Goal: Information Seeking & Learning: Learn about a topic

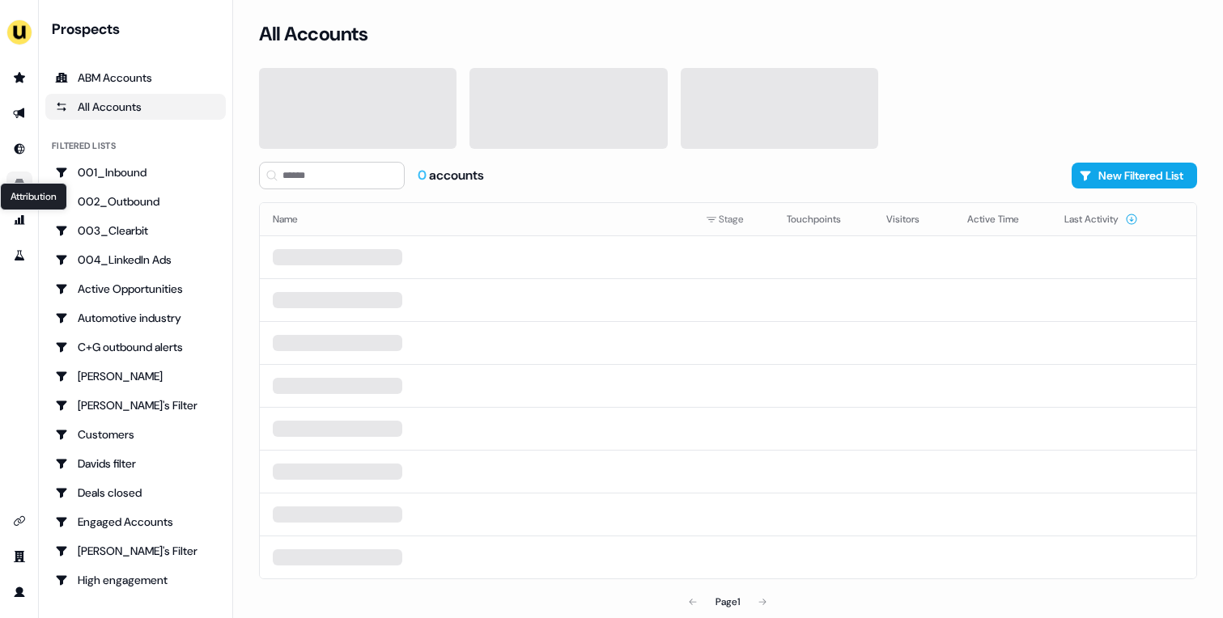
click at [11, 176] on link "Go to templates" at bounding box center [19, 185] width 26 height 26
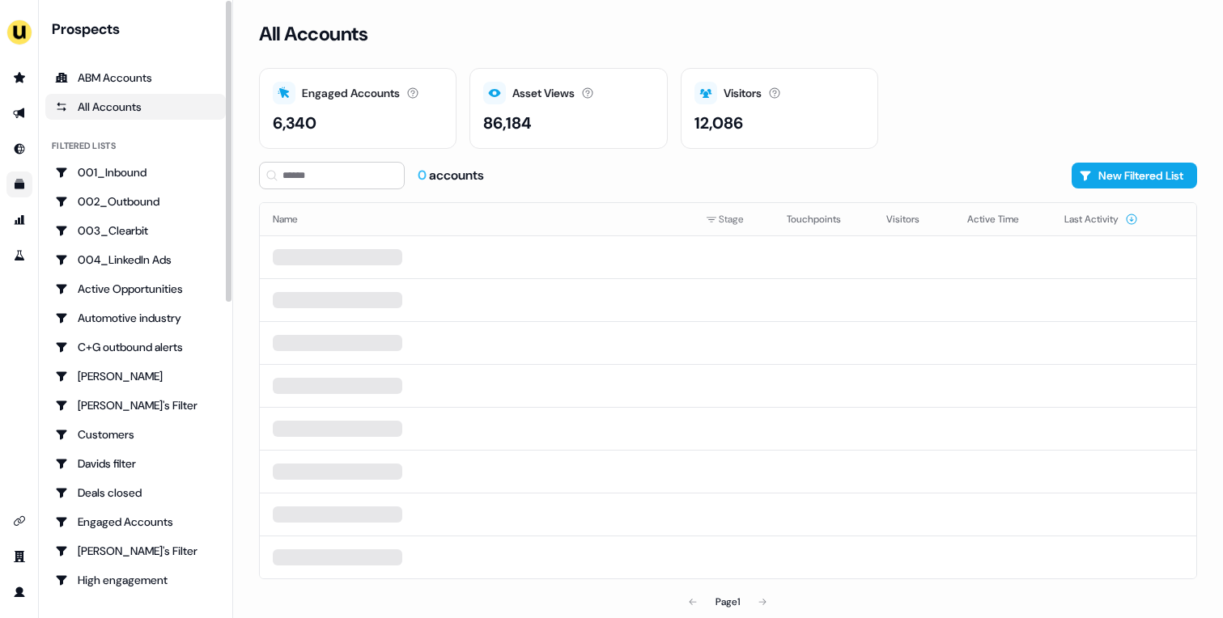
click at [22, 183] on icon "Go to templates" at bounding box center [20, 185] width 10 height 10
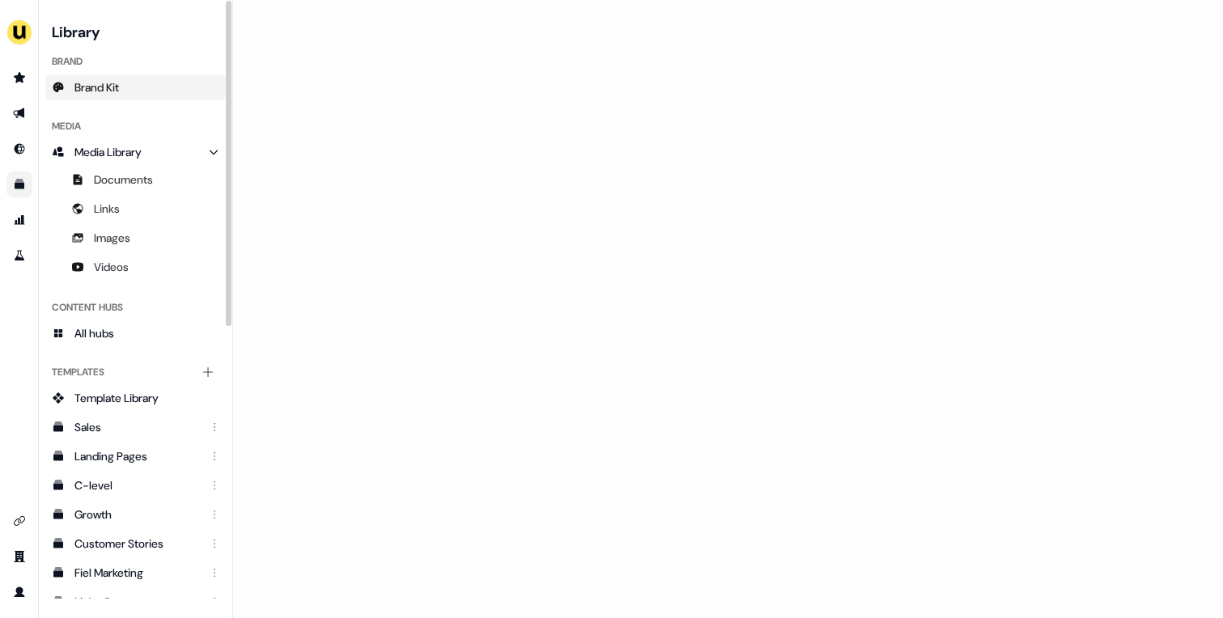
click at [123, 97] on link "Brand Kit" at bounding box center [135, 87] width 180 height 26
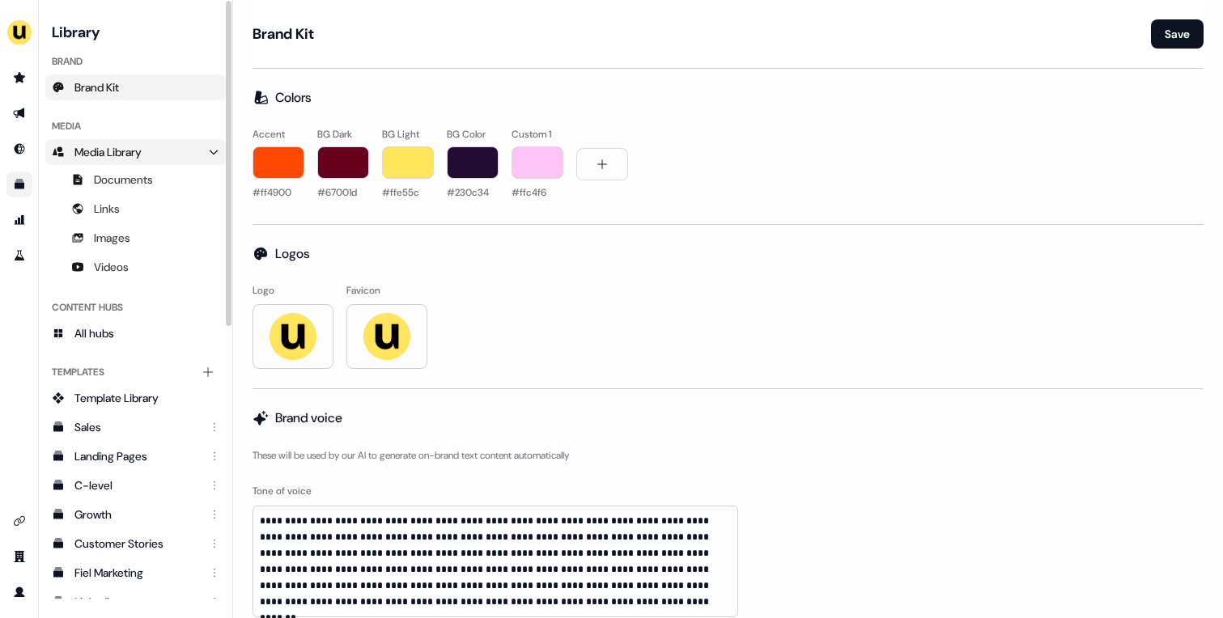
click at [206, 154] on link "Media Library" at bounding box center [135, 152] width 180 height 26
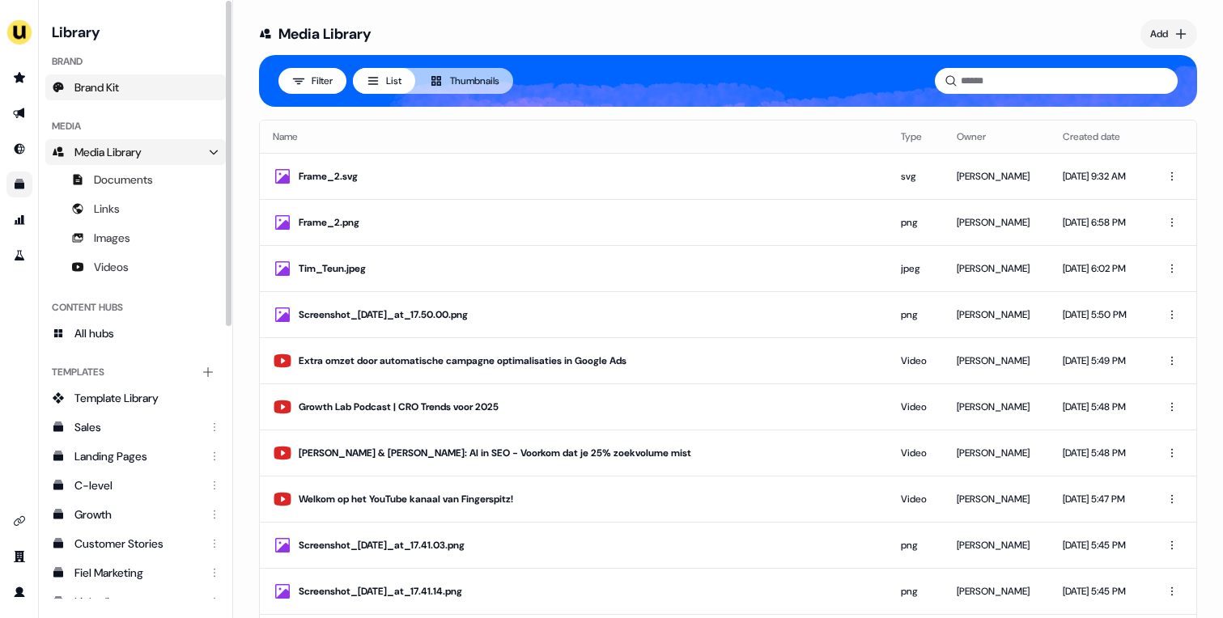
click at [142, 89] on link "Brand Kit" at bounding box center [135, 87] width 180 height 26
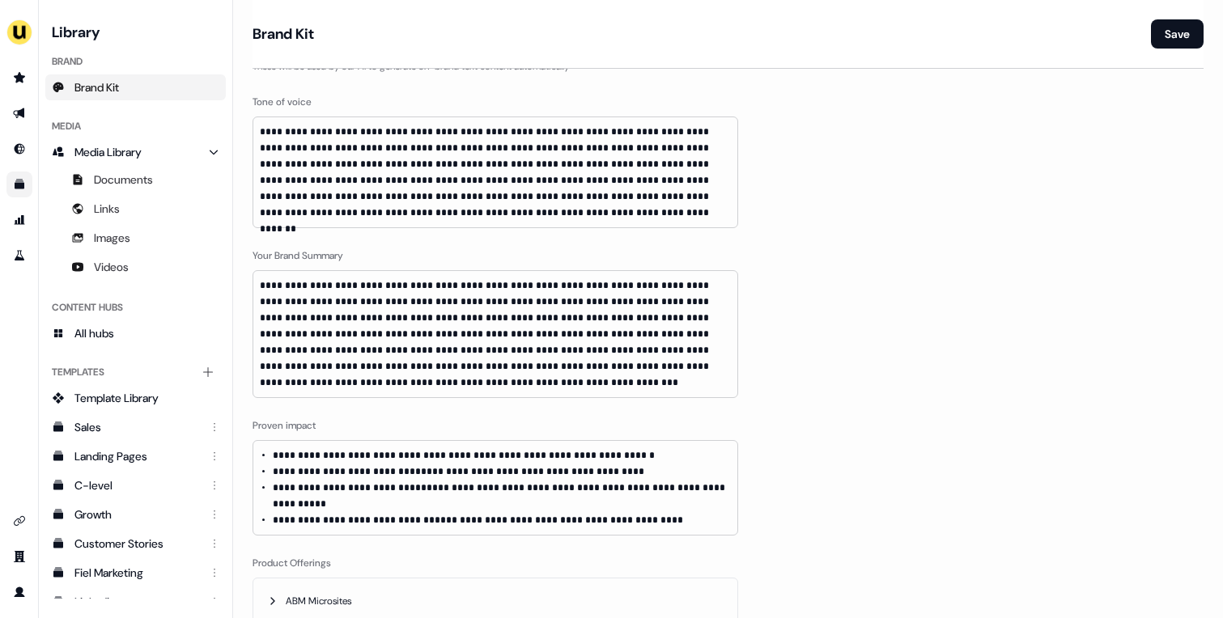
scroll to position [396, 0]
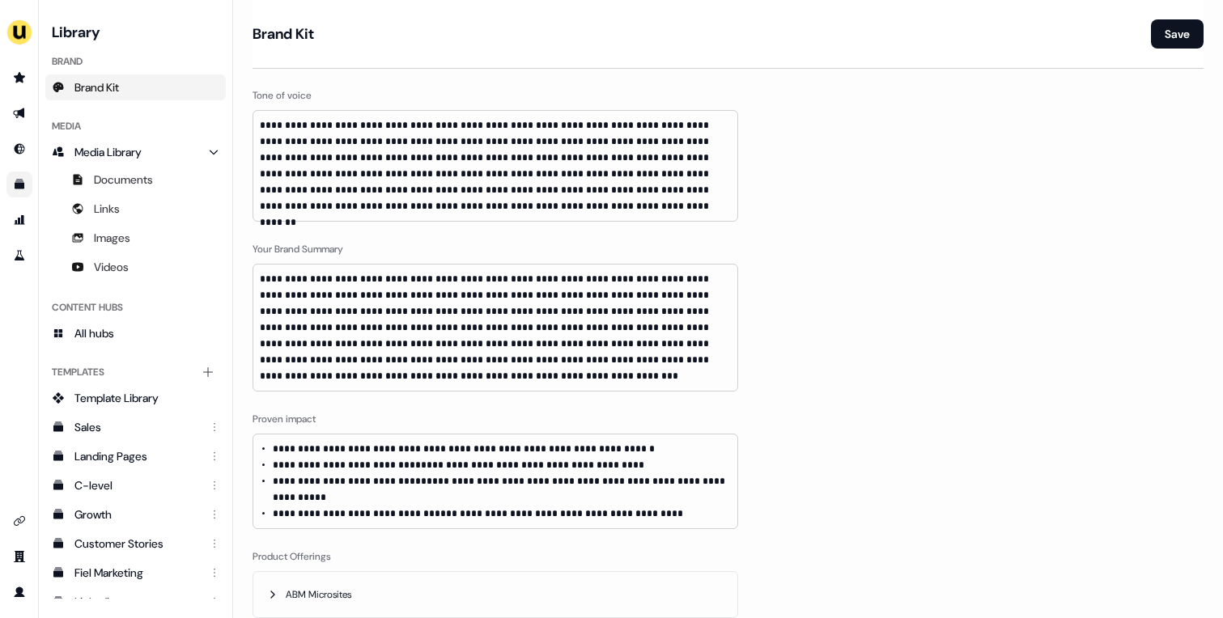
click at [428, 275] on p "**********" at bounding box center [495, 327] width 471 height 113
click at [17, 84] on link "Go to prospects" at bounding box center [19, 78] width 26 height 26
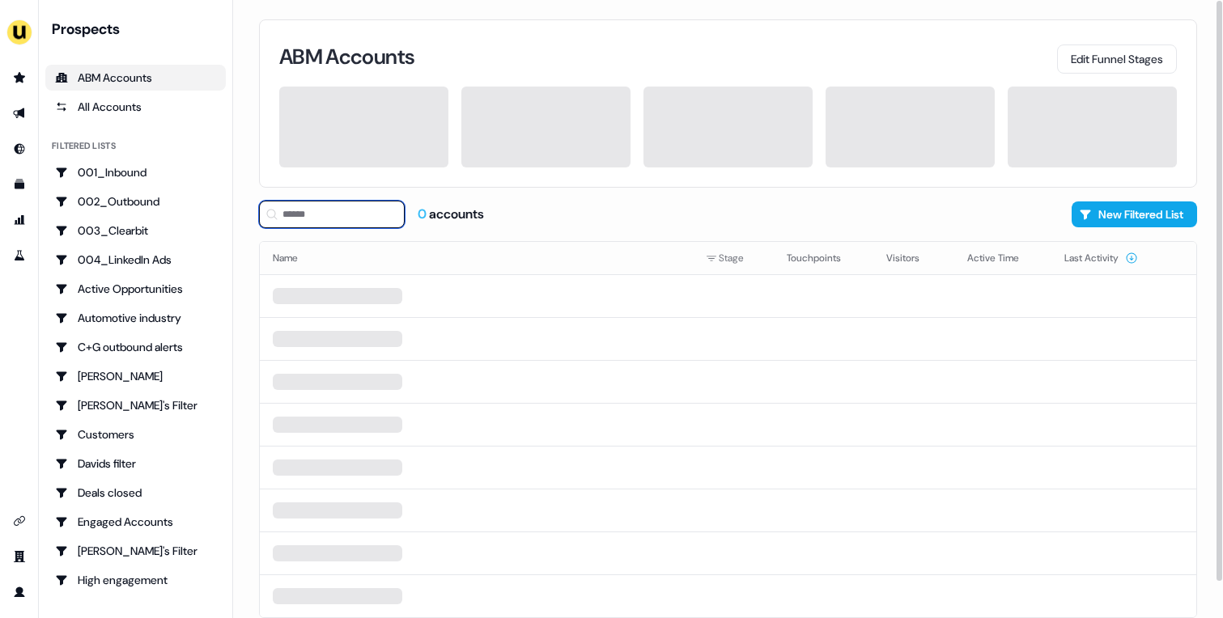
click at [385, 209] on input at bounding box center [332, 215] width 146 height 28
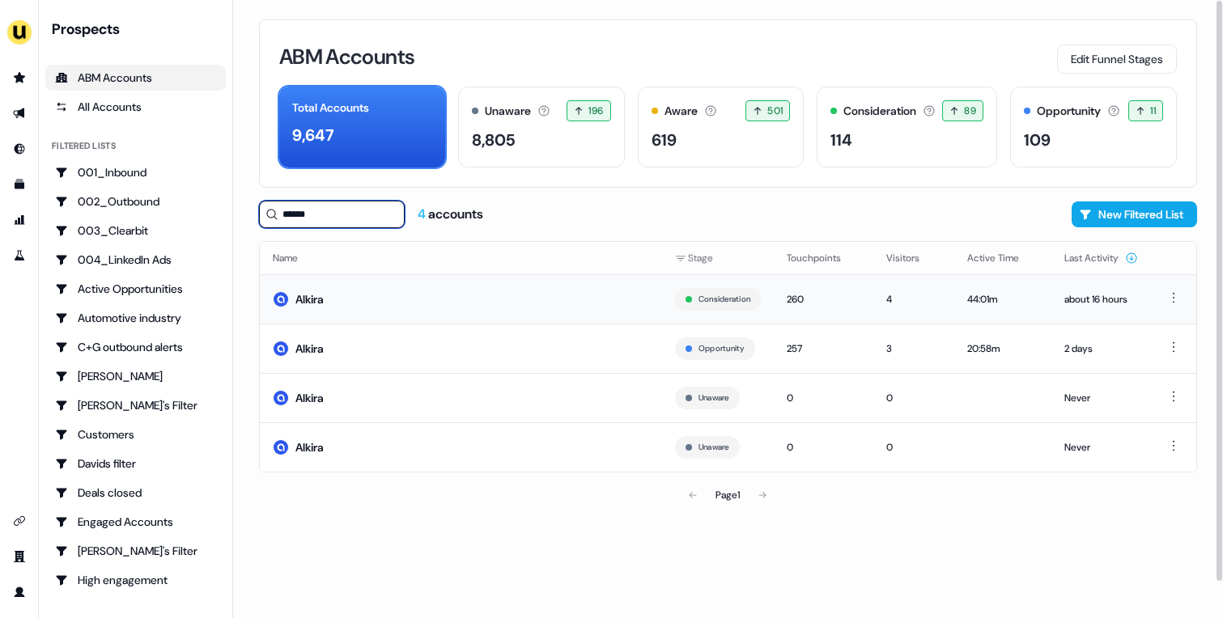
type input "******"
click at [516, 299] on td "Alkira" at bounding box center [461, 298] width 402 height 49
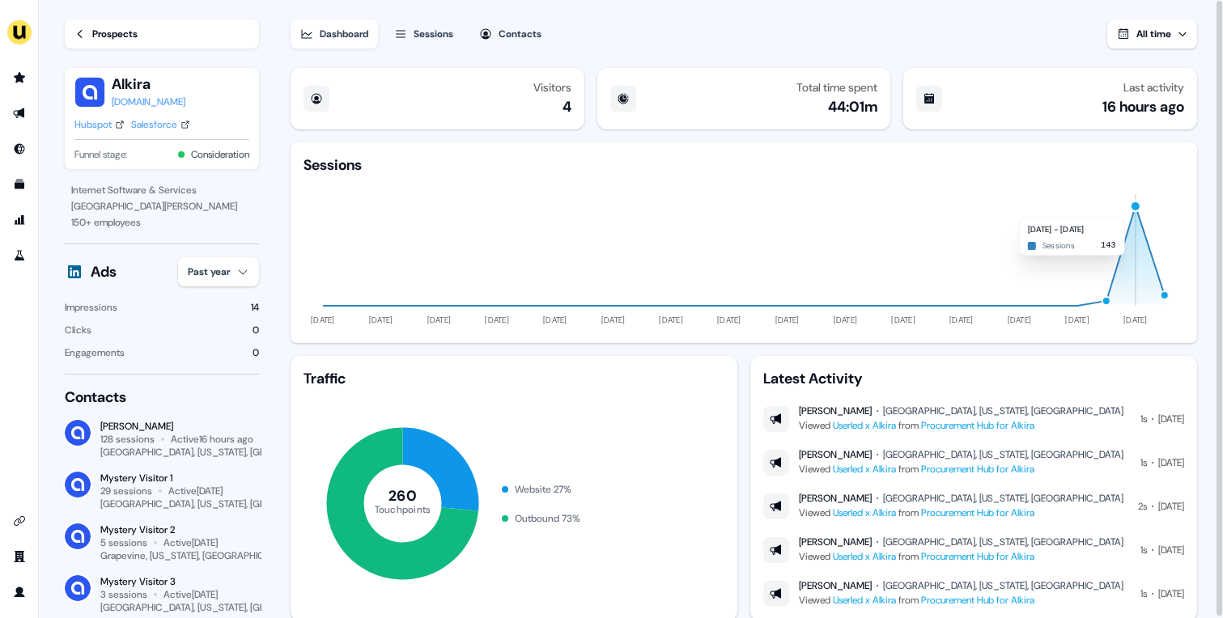
click at [1132, 208] on div "button" at bounding box center [1136, 206] width 12 height 12
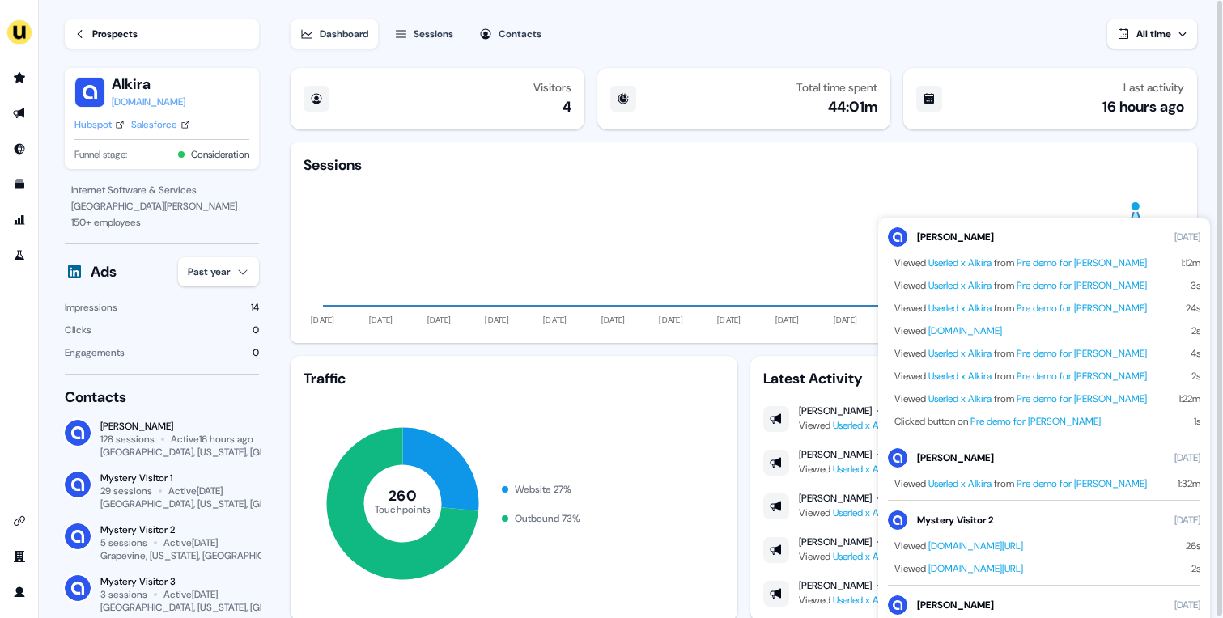
click at [1132, 208] on div "button" at bounding box center [1136, 206] width 12 height 12
click at [518, 48] on div "Dashboard Sessions Contacts All time Visitors 4 Total time spent 44:01m Last ac…" at bounding box center [757, 310] width 932 height 620
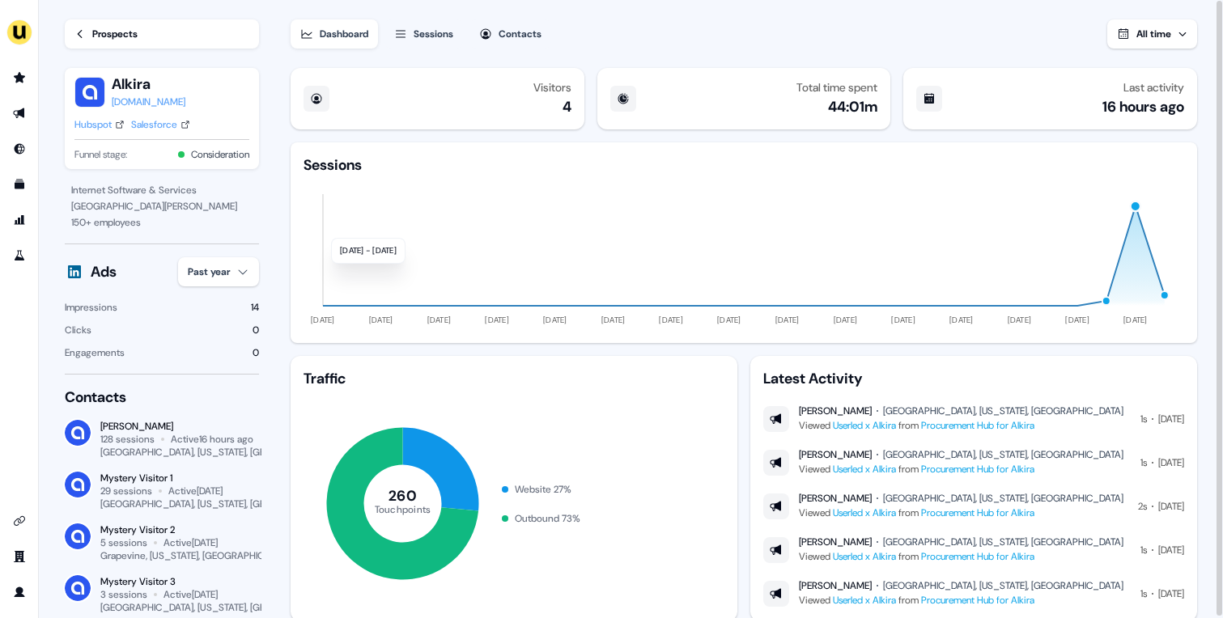
click at [507, 24] on button "Contacts" at bounding box center [510, 33] width 82 height 29
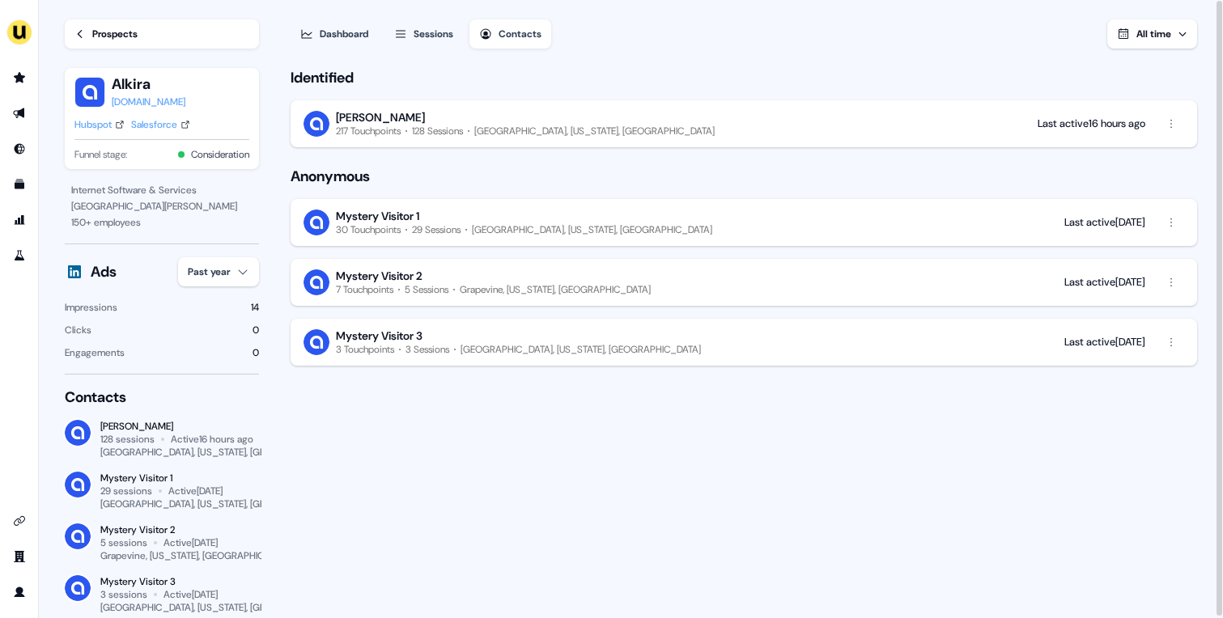
click at [982, 142] on button "[PERSON_NAME] Le 217 Touchpoints 128 Sessions [GEOGRAPHIC_DATA], [US_STATE], [G…" at bounding box center [744, 123] width 906 height 47
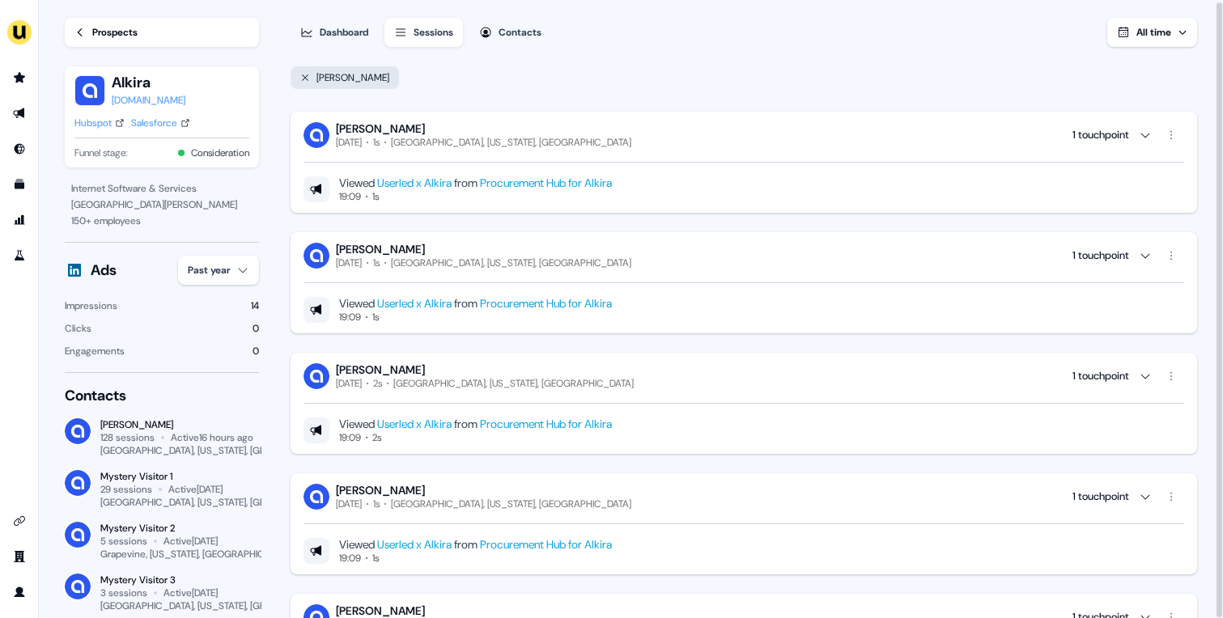
click at [332, 27] on div "Dashboard" at bounding box center [344, 32] width 49 height 16
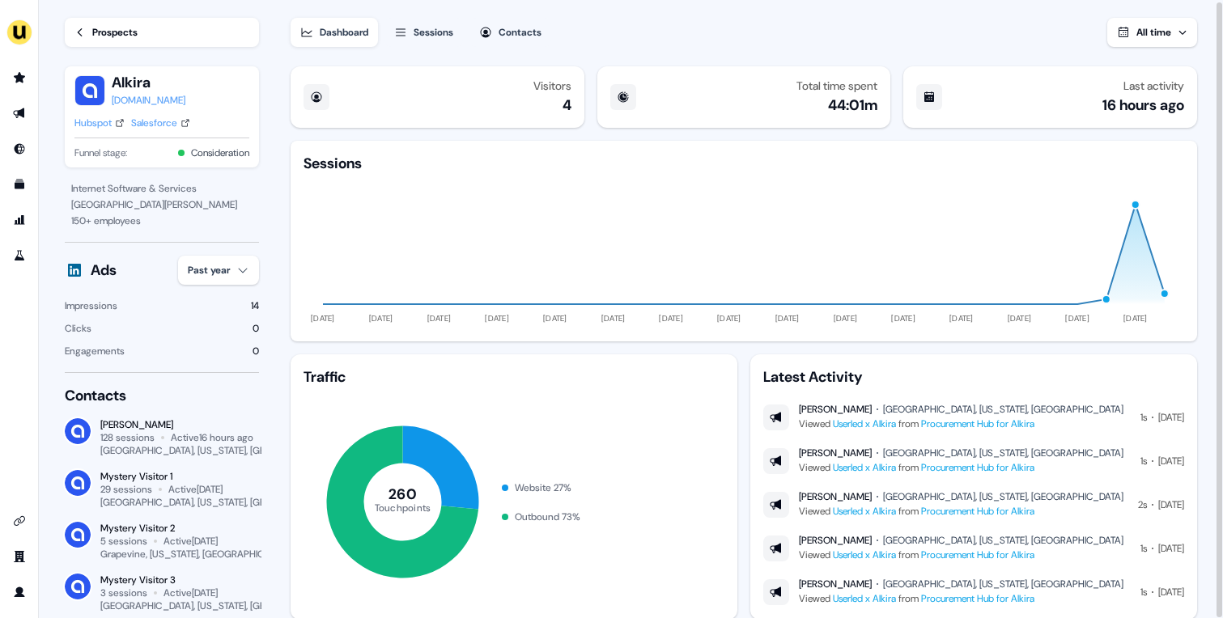
click at [1150, 41] on button "All time" at bounding box center [1152, 32] width 90 height 29
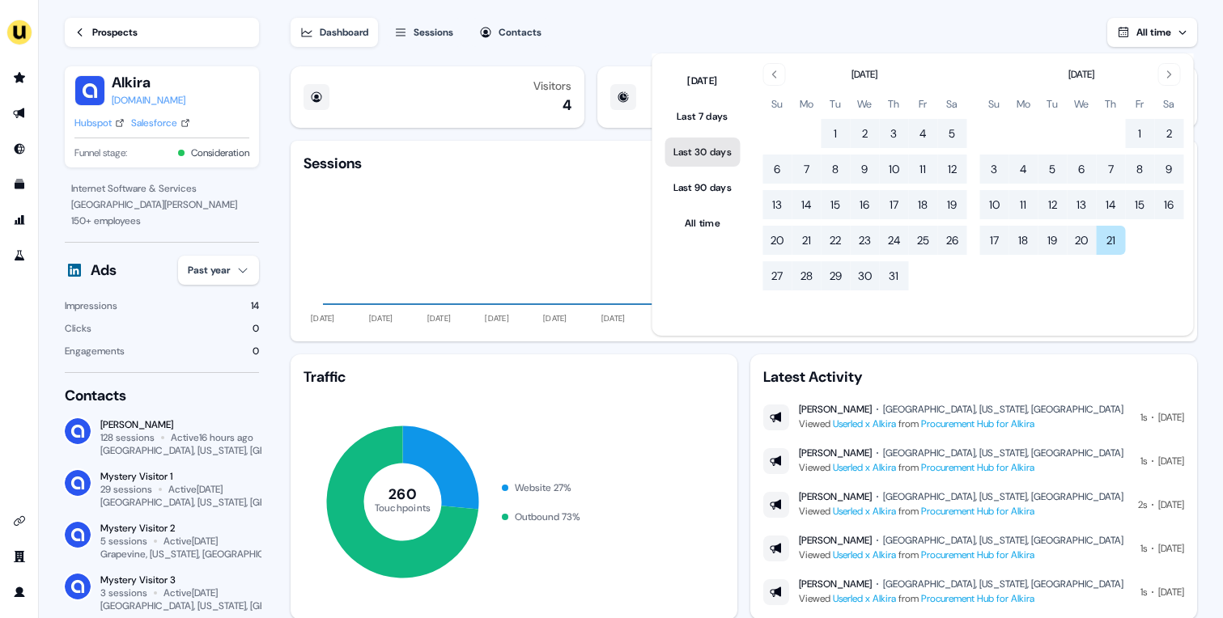
click at [685, 138] on button "Last 30 days" at bounding box center [702, 152] width 75 height 29
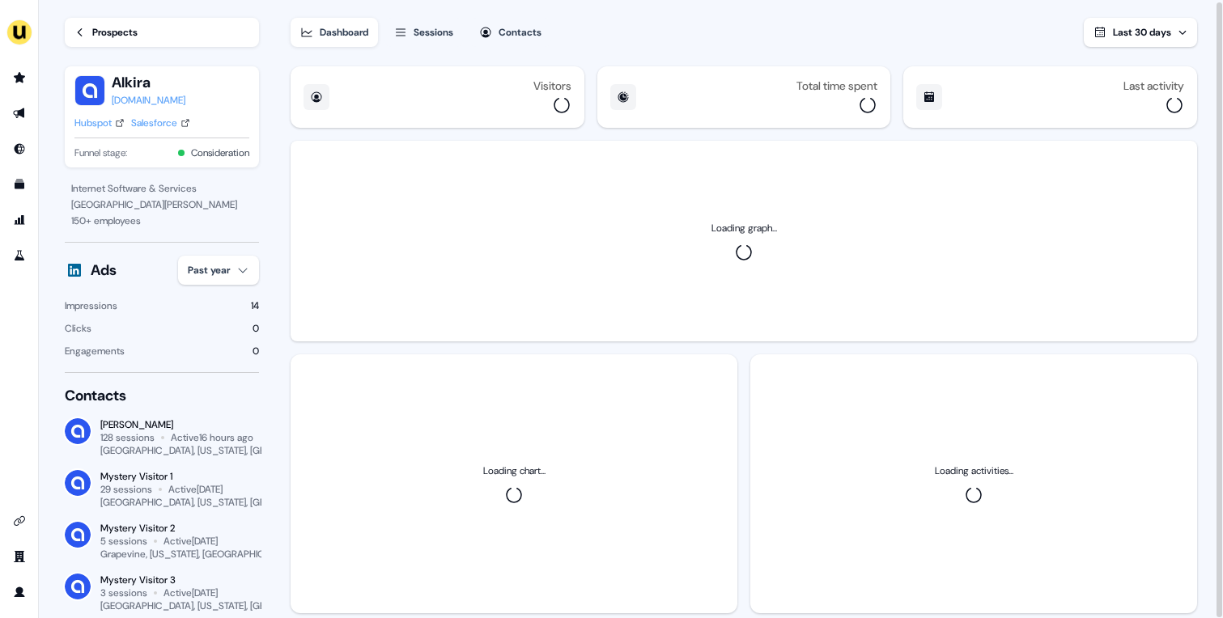
click at [812, 23] on div "Dashboard Sessions Contacts Last 30 days" at bounding box center [744, 22] width 906 height 49
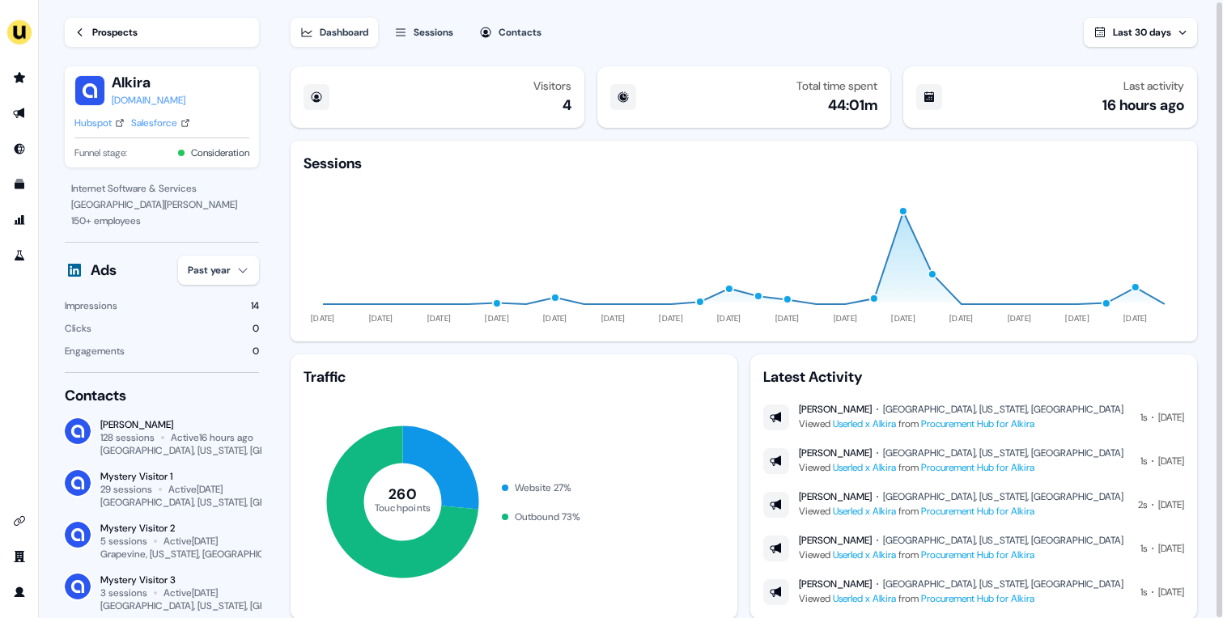
click at [1132, 50] on div "Dashboard Sessions Contacts Last 30 days Visitors 4 Total time spent 44:01m Las…" at bounding box center [757, 308] width 932 height 620
click at [1129, 40] on button "Last 30 days" at bounding box center [1140, 32] width 113 height 29
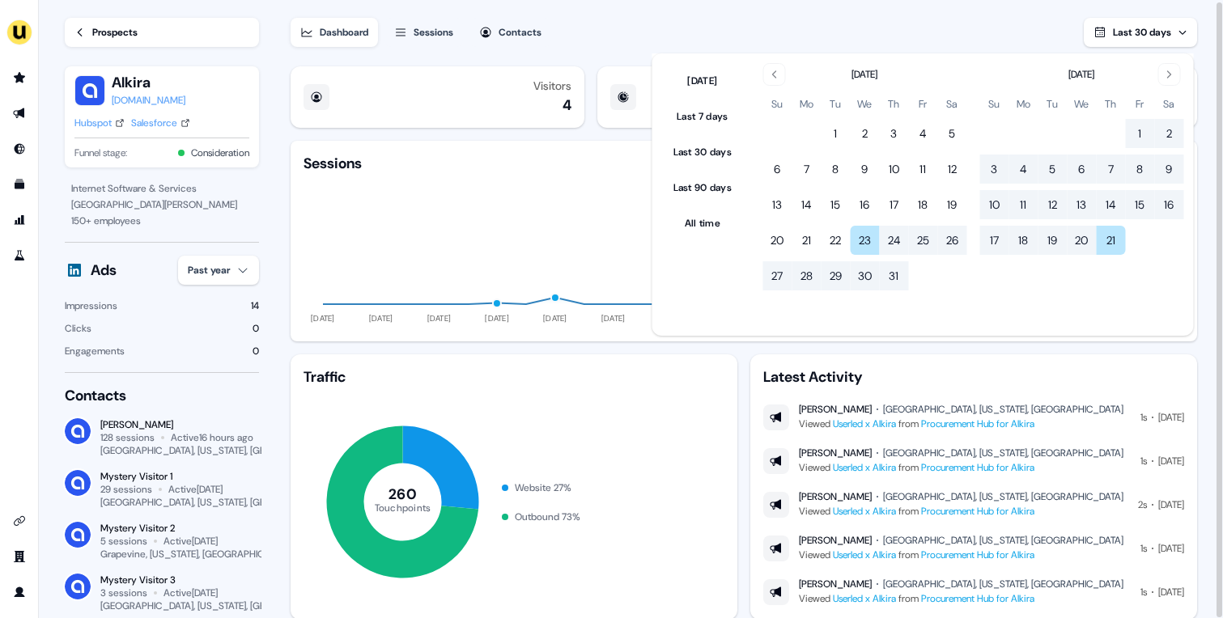
click at [905, 11] on div "Dashboard Sessions Contacts Last 30 days" at bounding box center [744, 22] width 906 height 49
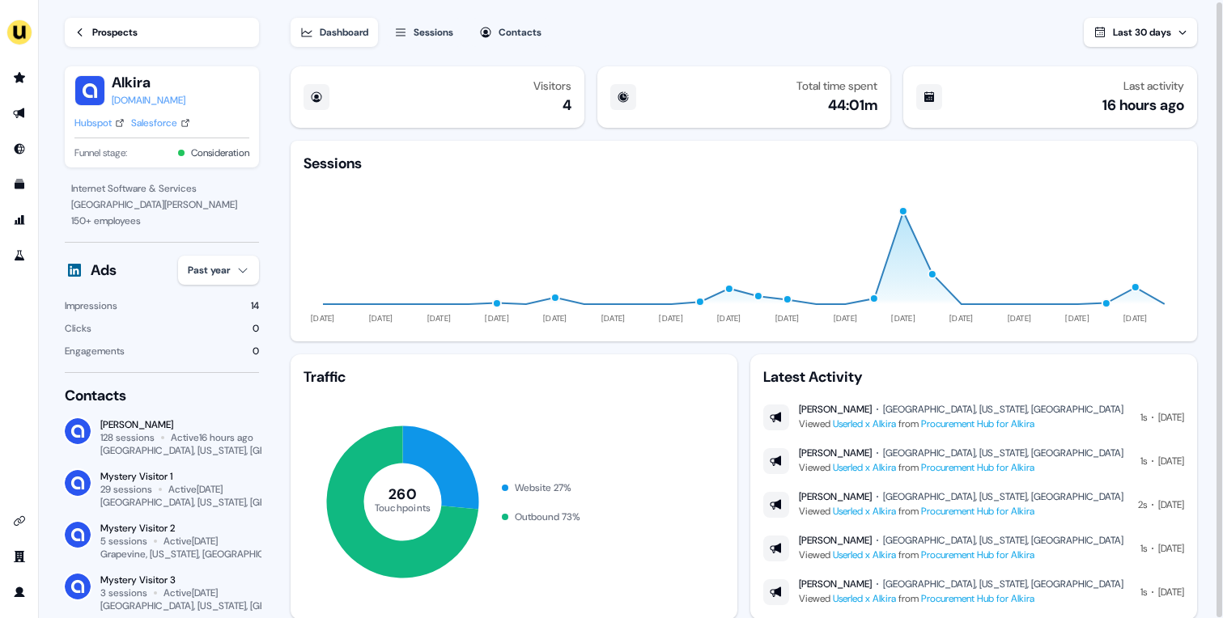
click at [1144, 30] on span "Last 30 days" at bounding box center [1142, 32] width 58 height 13
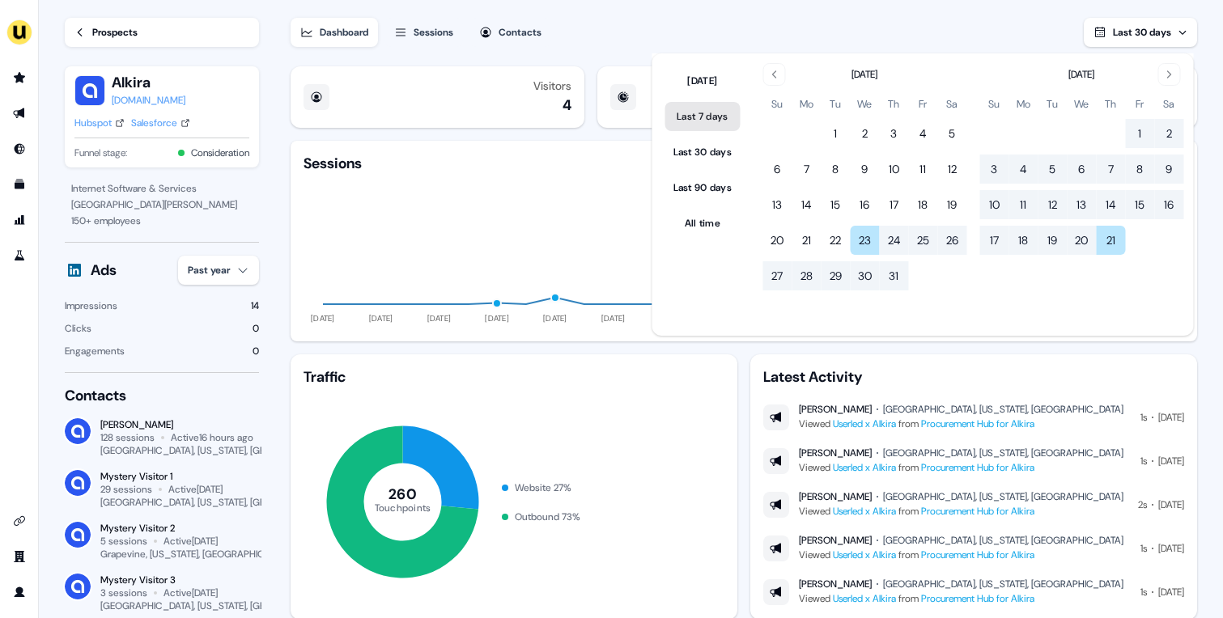
click at [725, 109] on button "Last 7 days" at bounding box center [702, 116] width 75 height 29
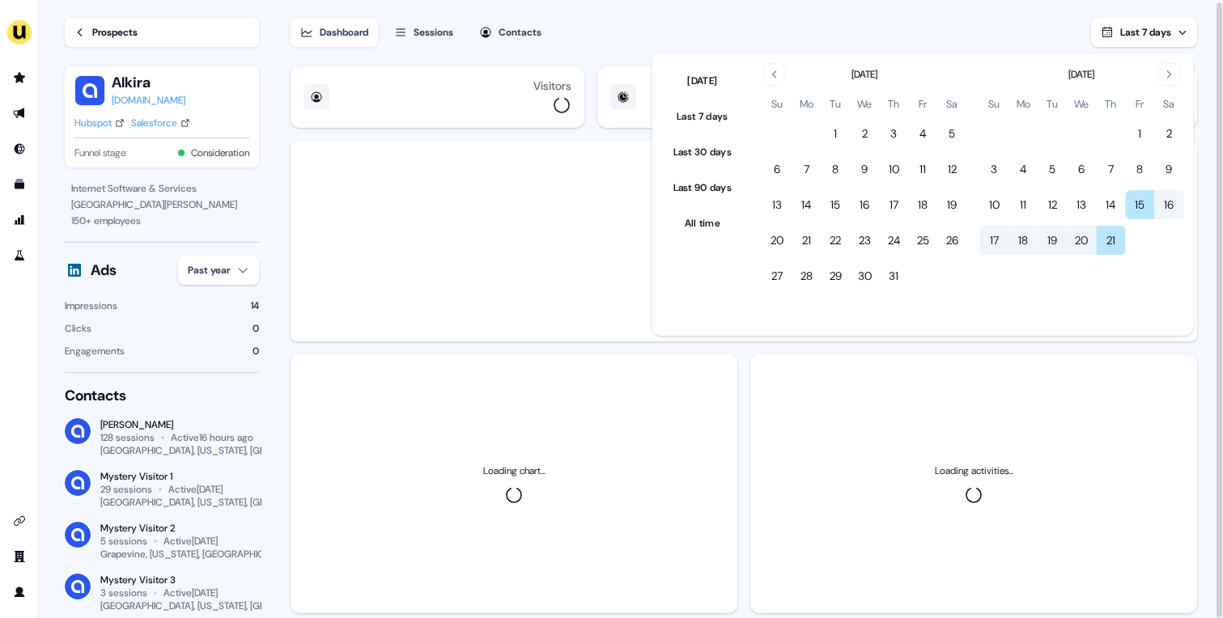
click at [902, 36] on div "Dashboard Sessions Contacts Last 7 days" at bounding box center [744, 22] width 906 height 49
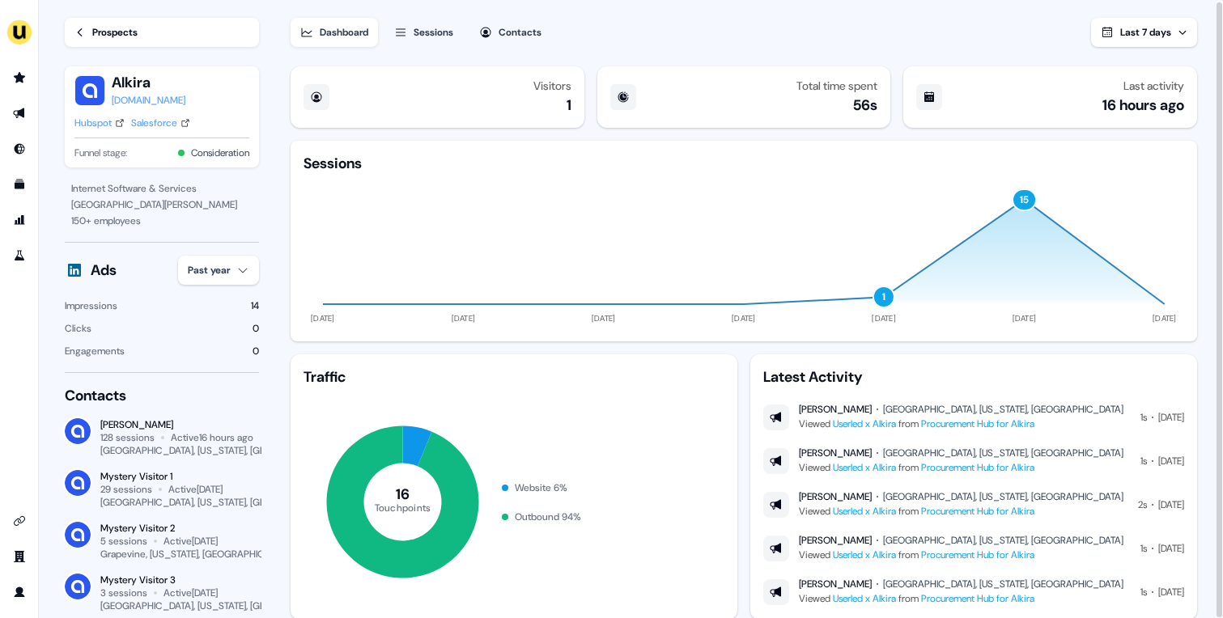
click at [1151, 32] on span "Last 7 days" at bounding box center [1145, 32] width 51 height 13
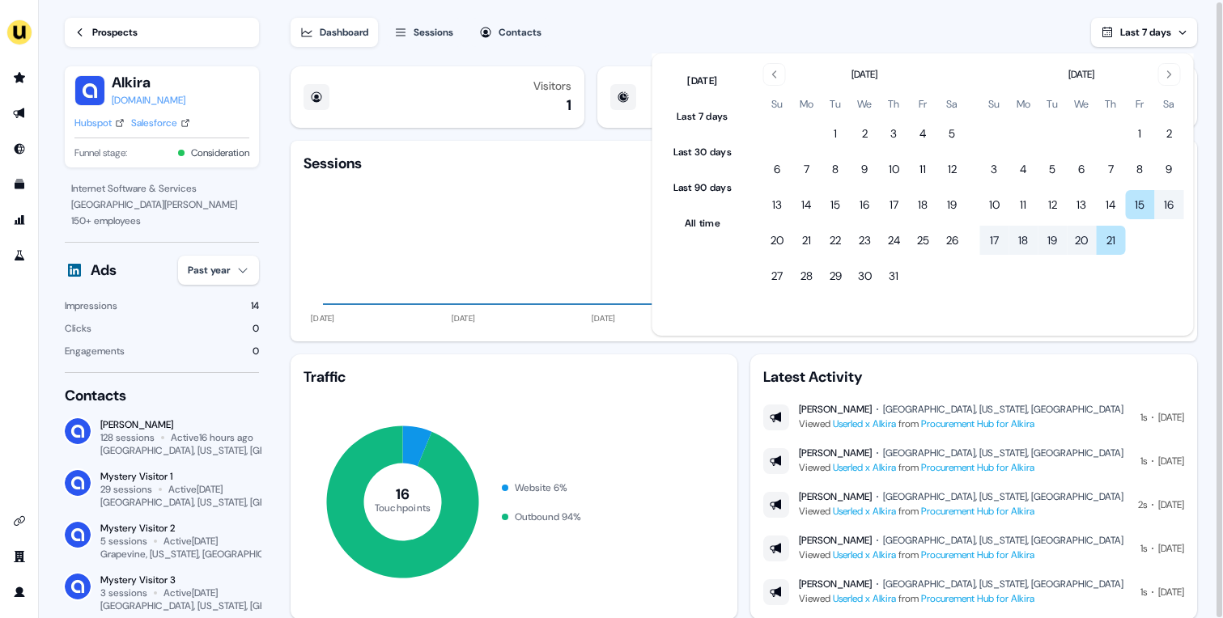
click at [751, 145] on div "[DATE] Su Mo Tu We Th Fr Sa 1 2 3 4 5 6 7 8 9 10 11 12 13 14 15 16 17 18 19 20 …" at bounding box center [966, 194] width 453 height 282
click at [726, 151] on button "Last 30 days" at bounding box center [702, 152] width 75 height 29
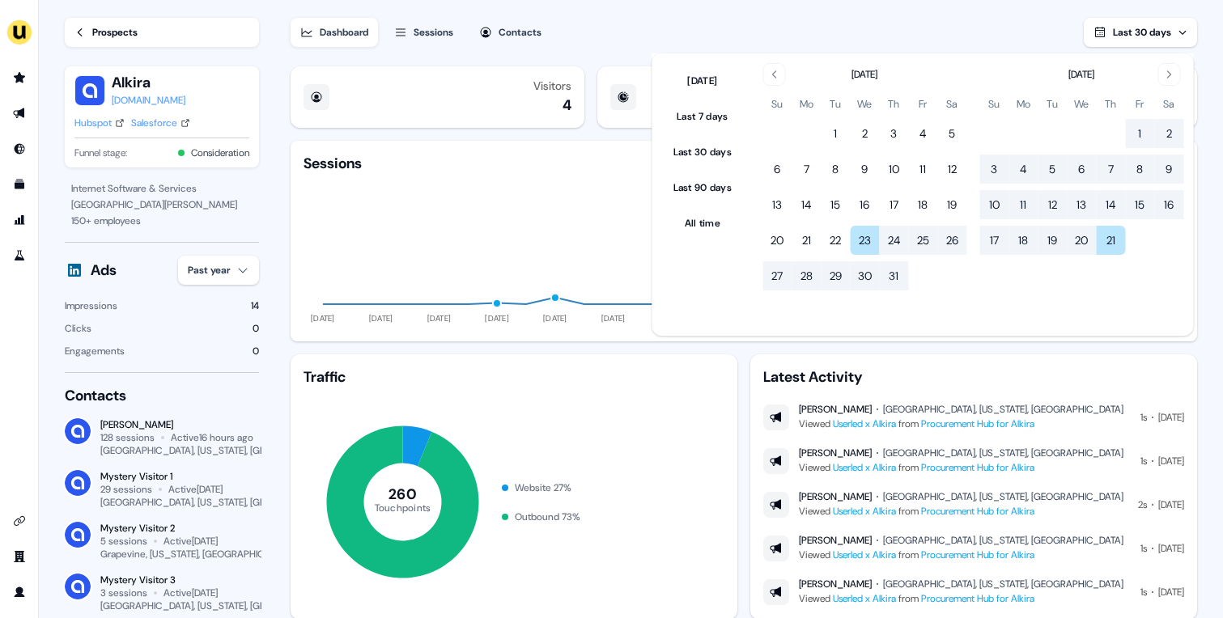
click at [824, 12] on div "Dashboard Sessions Contacts Last 30 days" at bounding box center [744, 22] width 906 height 49
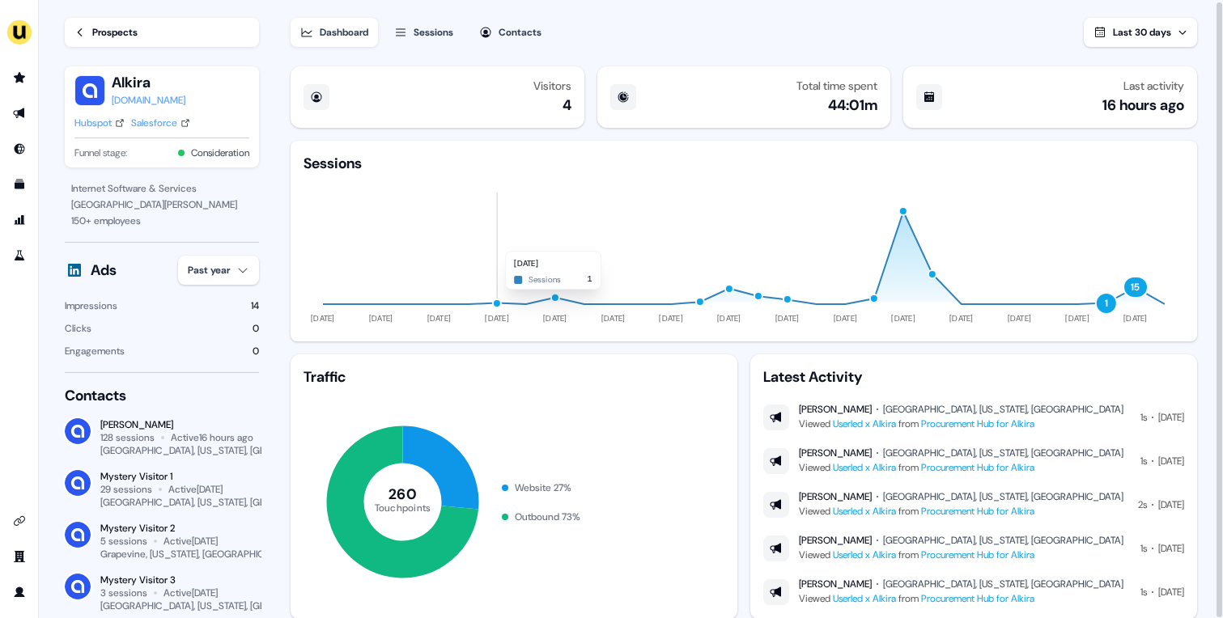
click at [501, 299] on button "button" at bounding box center [497, 304] width 10 height 10
click at [495, 300] on div "button" at bounding box center [497, 304] width 10 height 10
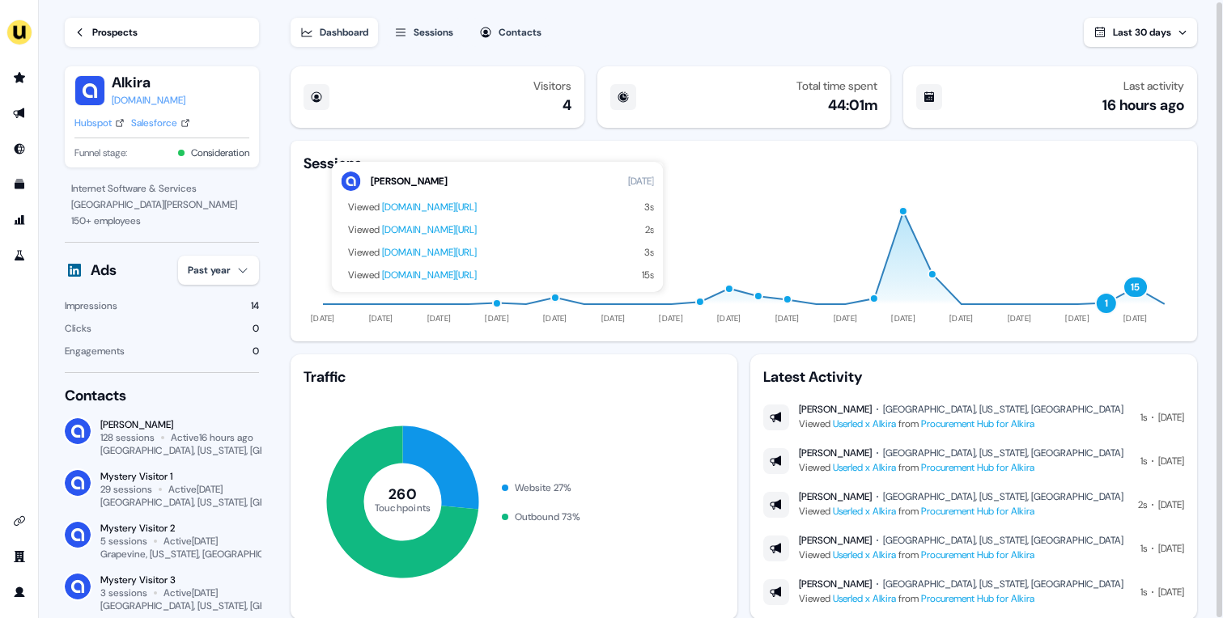
click at [556, 299] on div "button" at bounding box center [555, 298] width 10 height 10
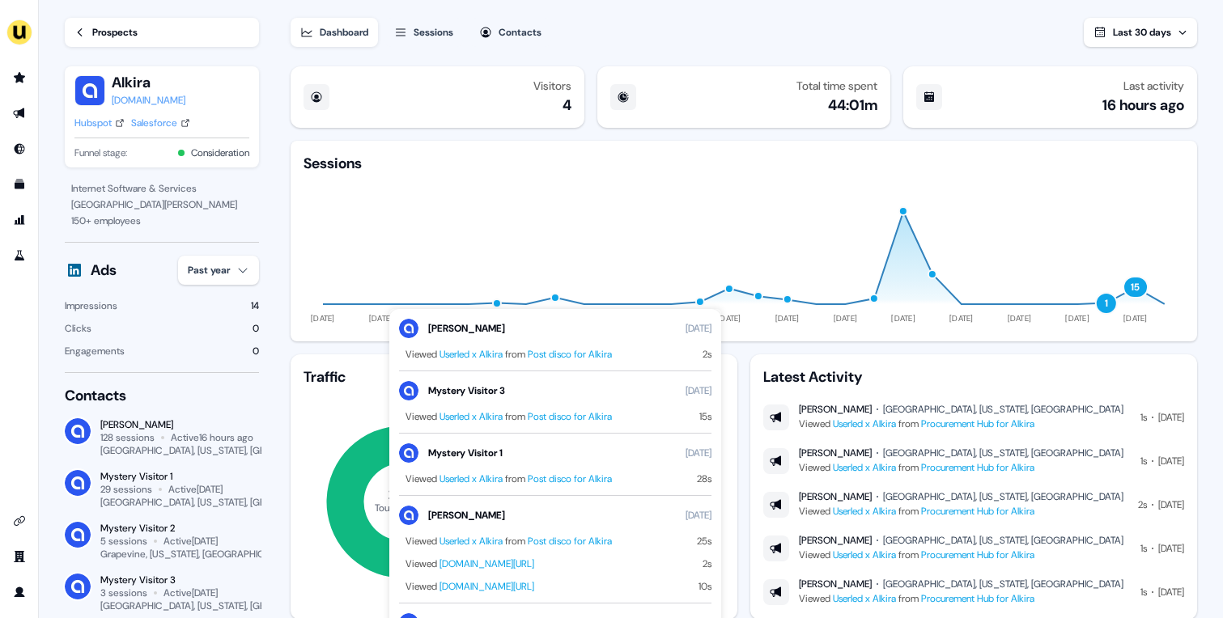
scroll to position [47, 0]
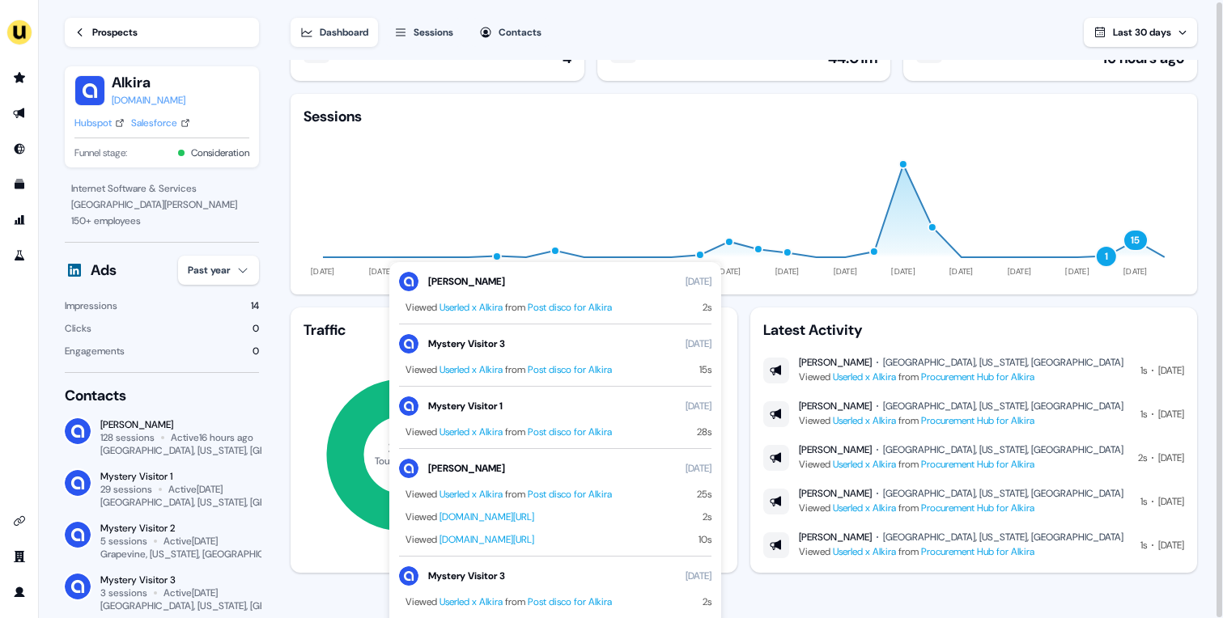
click at [558, 250] on div "button" at bounding box center [555, 251] width 10 height 10
click div "button"
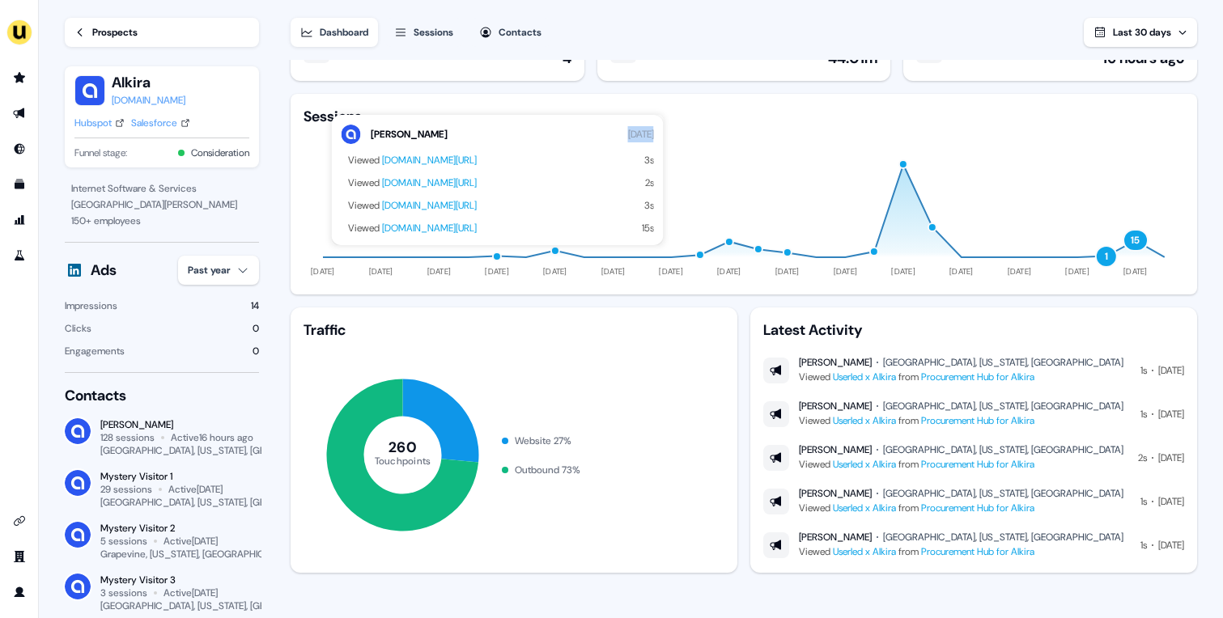
drag, startPoint x: 627, startPoint y: 134, endPoint x: 655, endPoint y: 134, distance: 27.5
click at [655, 134] on div "[PERSON_NAME] Le [DATE] Viewed [DOMAIN_NAME][URL] 3s Viewed [DOMAIN_NAME][URL] …" at bounding box center [498, 180] width 332 height 130
click div "button"
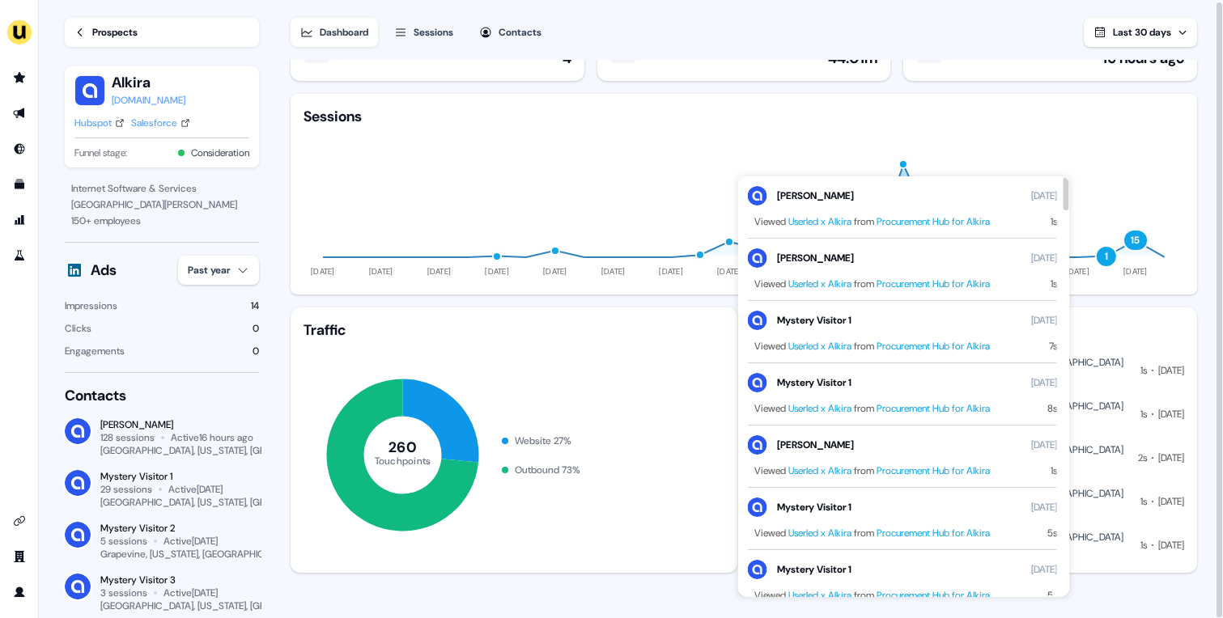
click at [1008, 152] on icon "[DATE] [DATE] [DATE] [DATE] [DATE] Aug [DATE] Aug [DATE] Aug [DATE] Aug [DATE] …" at bounding box center [743, 203] width 880 height 155
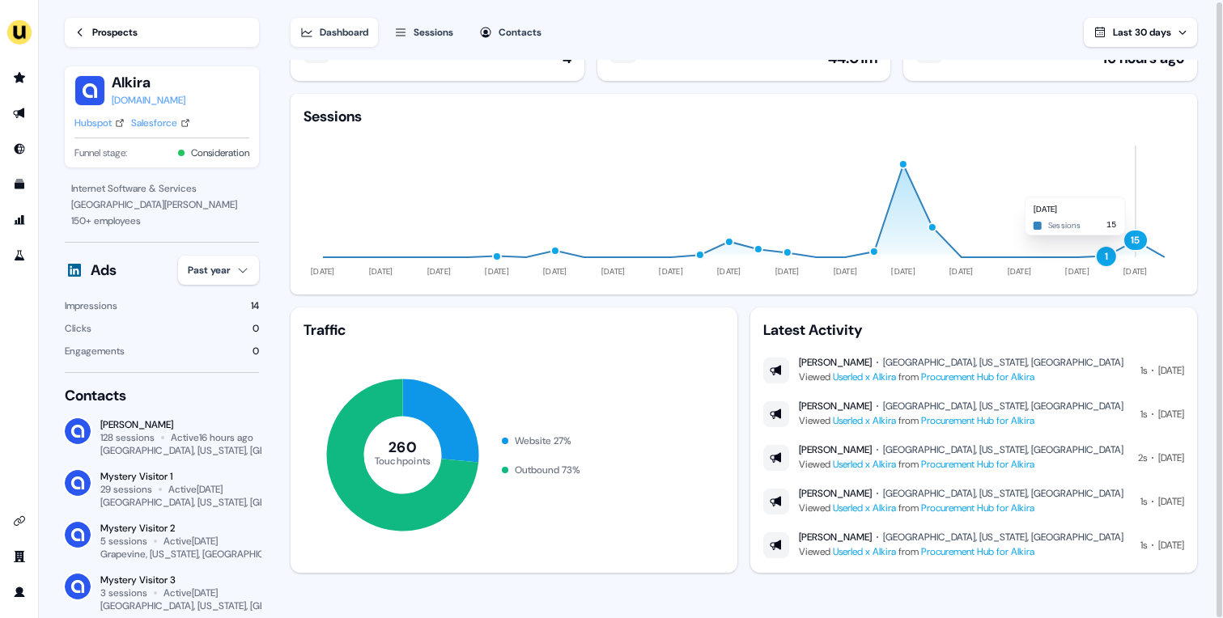
click div "button"
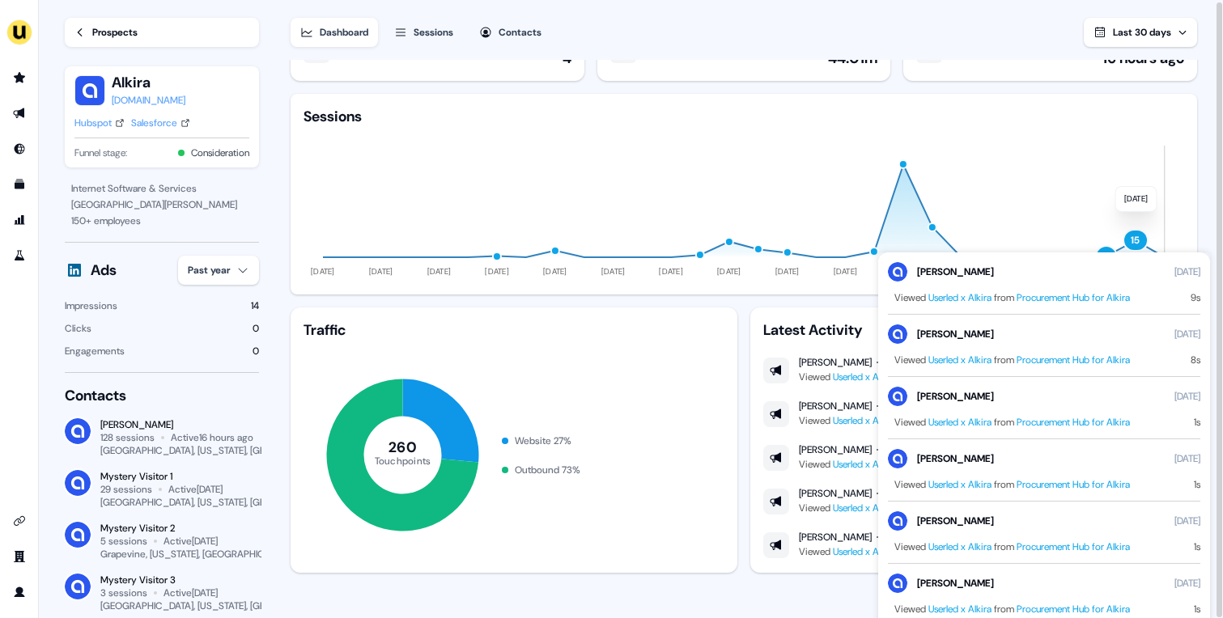
click at [1151, 178] on icon "[DATE] [DATE] [DATE] [DATE] [DATE] Aug [DATE] Aug [DATE] Aug [DATE] Aug [DATE] …" at bounding box center [743, 203] width 880 height 155
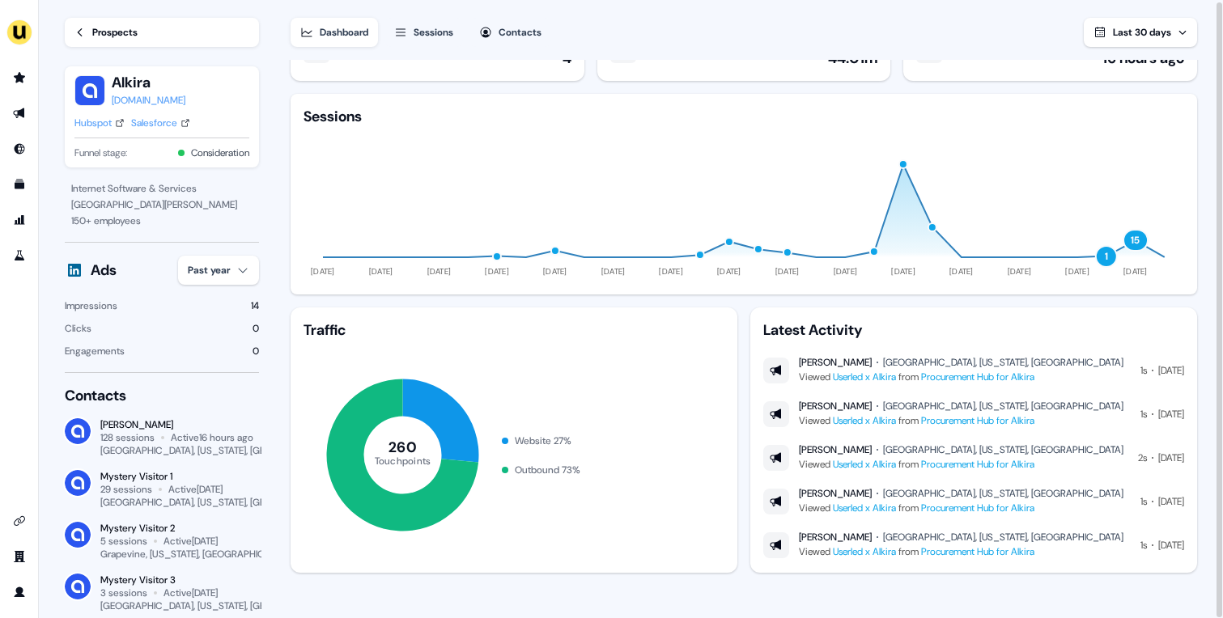
click at [1147, 16] on div "Dashboard Sessions Contacts Last 30 days" at bounding box center [744, 22] width 906 height 49
click at [1150, 27] on span "Last 30 days" at bounding box center [1142, 32] width 58 height 13
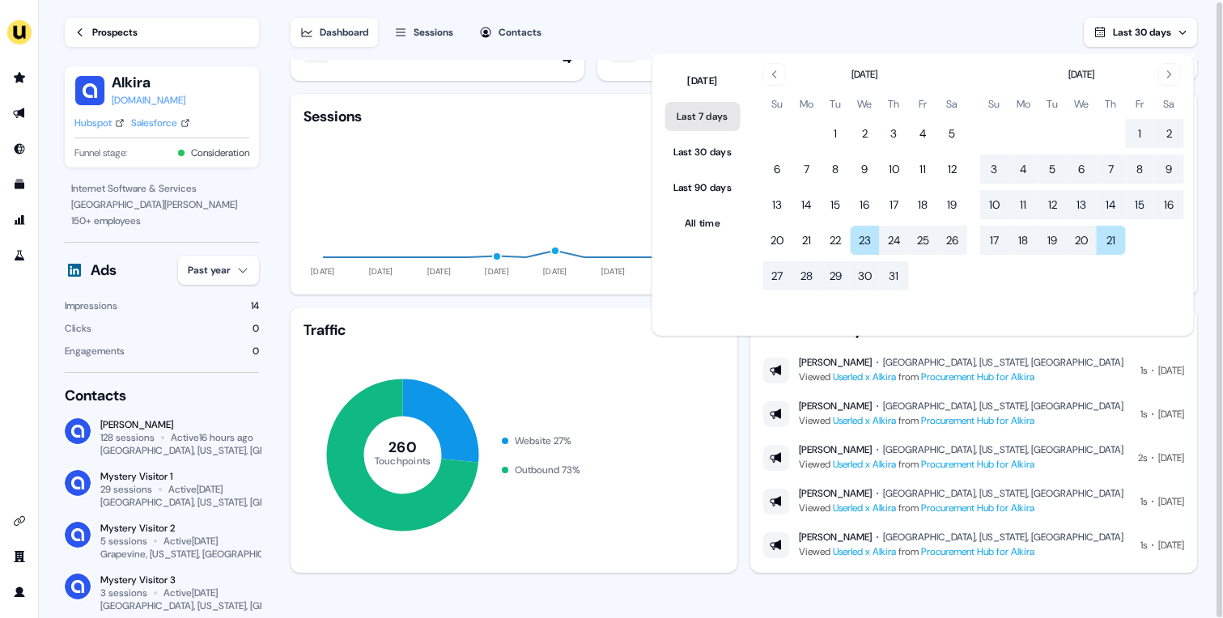
click at [727, 112] on button "Last 7 days" at bounding box center [702, 116] width 75 height 29
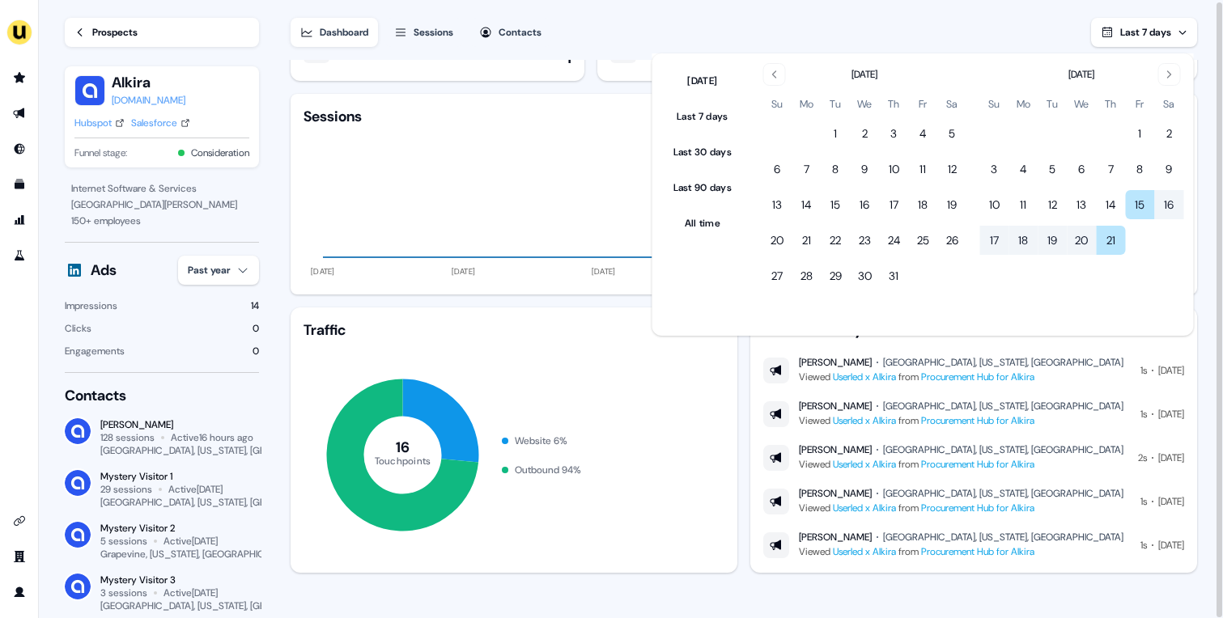
click at [855, 15] on div "Dashboard Sessions Contacts Last 7 days" at bounding box center [744, 22] width 906 height 49
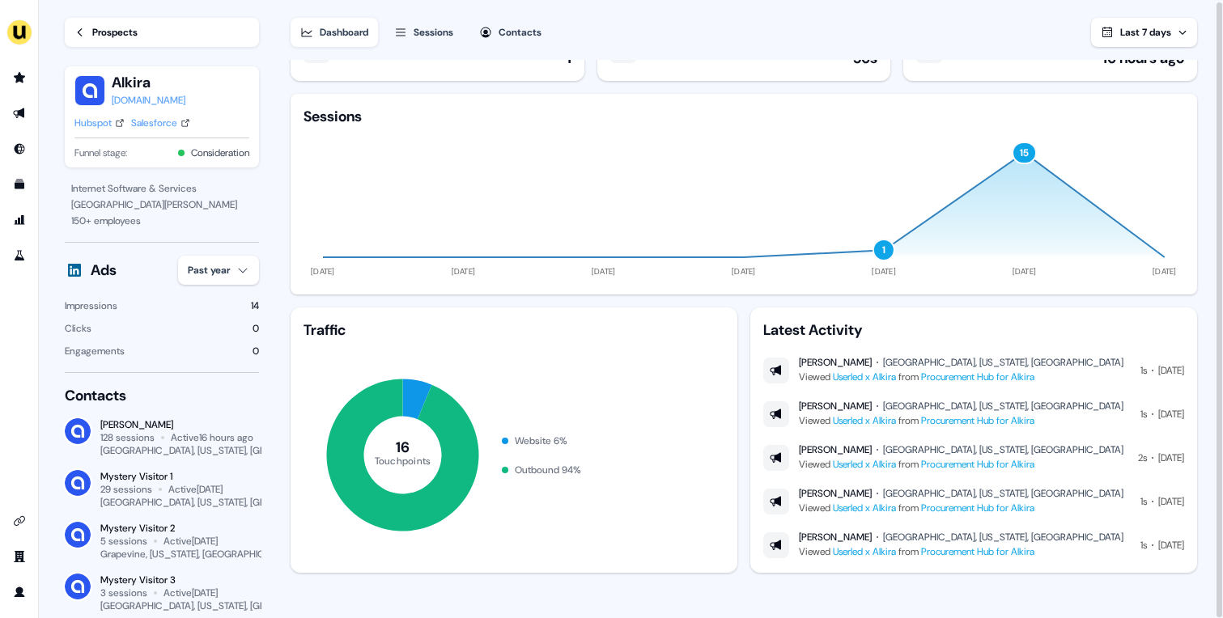
scroll to position [0, 0]
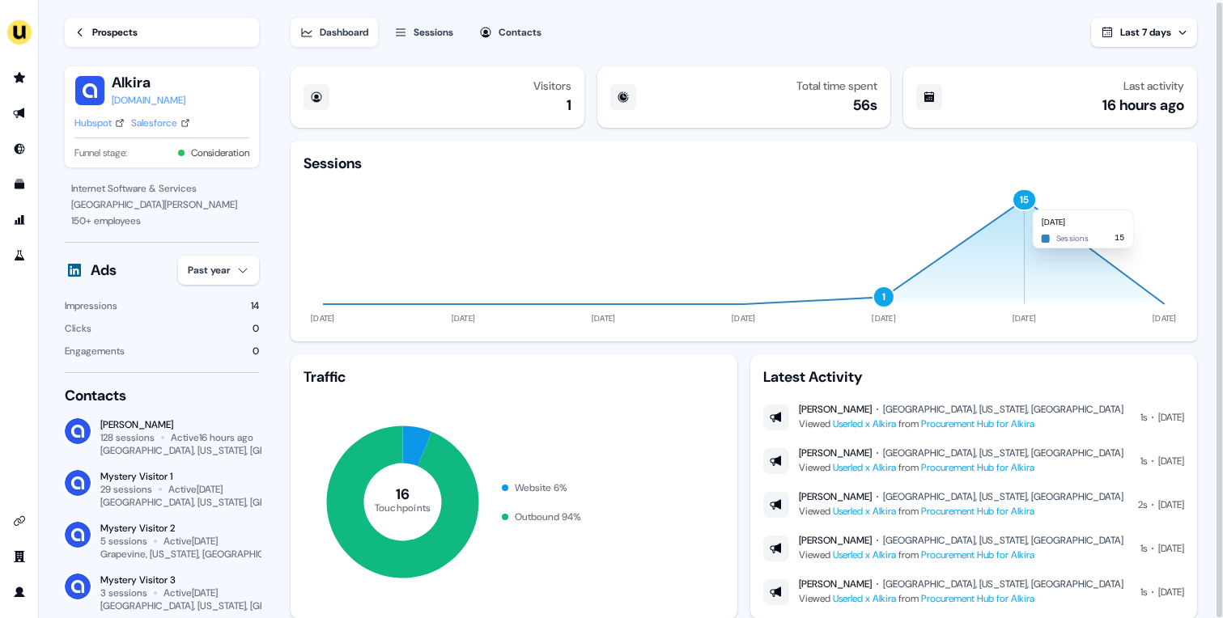
click at [1029, 201] on div "15" at bounding box center [1023, 200] width 25 height 23
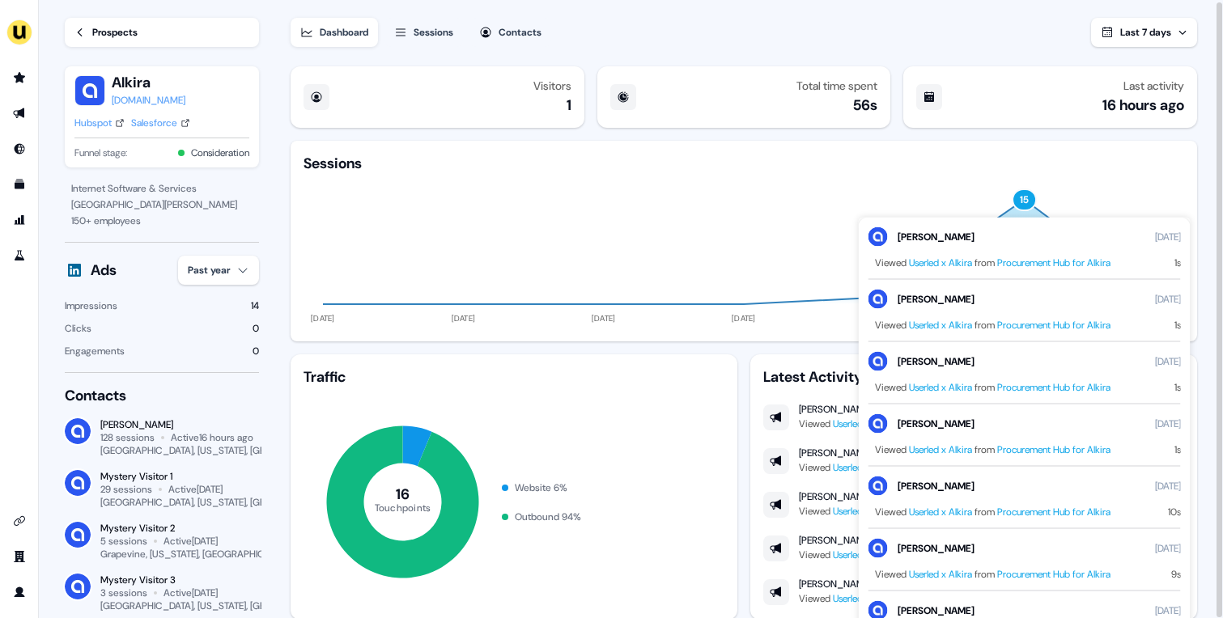
click at [1029, 201] on div "15" at bounding box center [1023, 200] width 25 height 23
click at [1100, 154] on div "Sessions" at bounding box center [743, 163] width 880 height 19
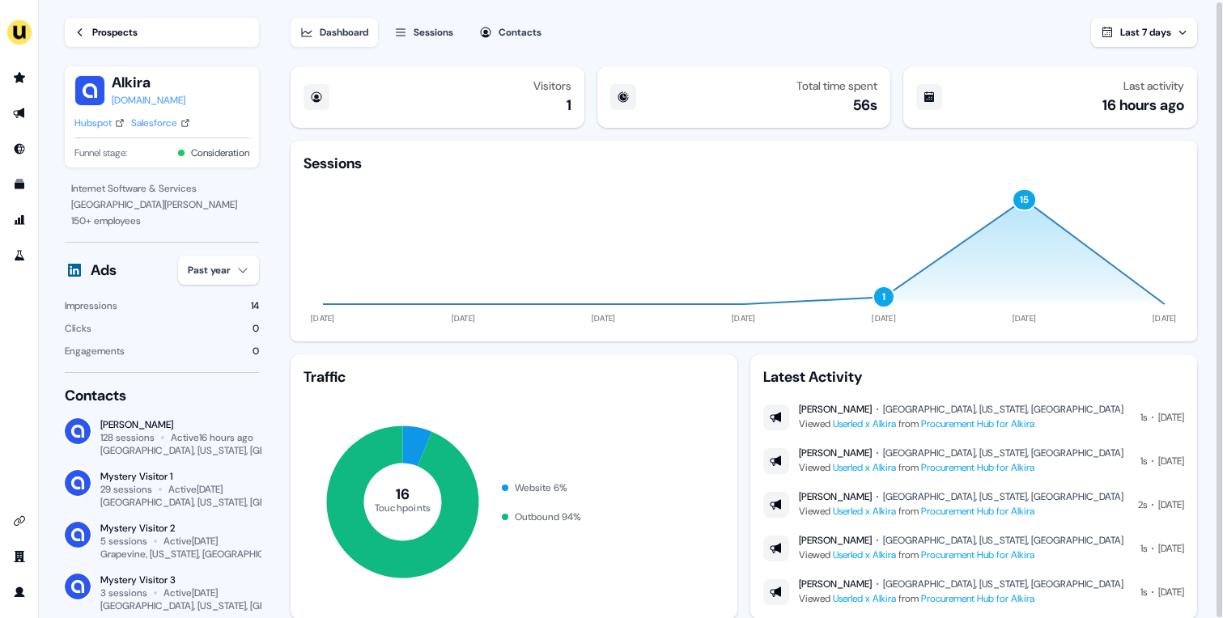
click at [1026, 196] on div "15" at bounding box center [1023, 200] width 25 height 23
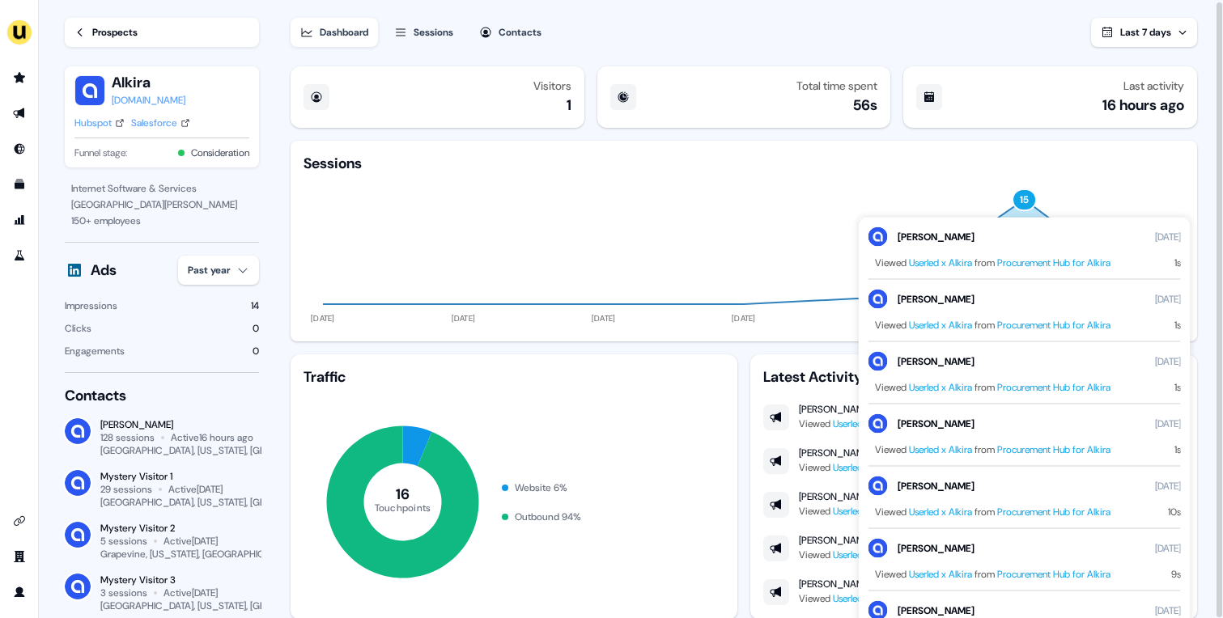
click at [1026, 196] on div "15" at bounding box center [1023, 200] width 25 height 23
click at [1124, 179] on icon "[DATE] Aug [DATE] Aug [DATE] Aug [DATE] 1 15" at bounding box center [743, 250] width 880 height 155
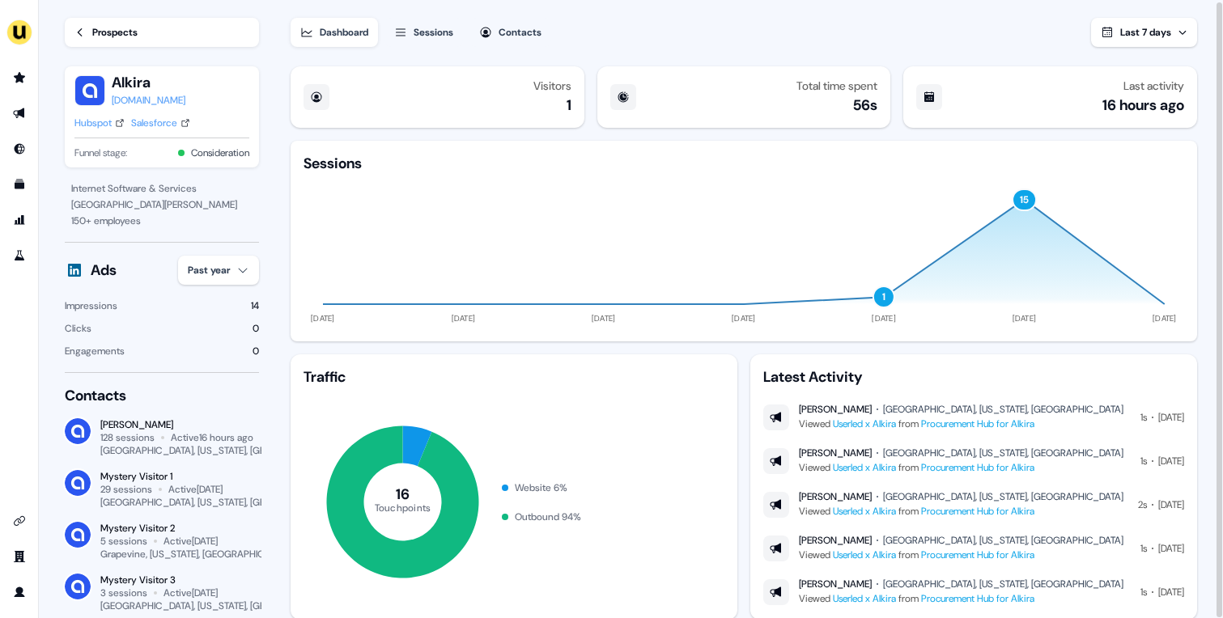
click at [138, 35] on div "Prospects" at bounding box center [114, 32] width 45 height 16
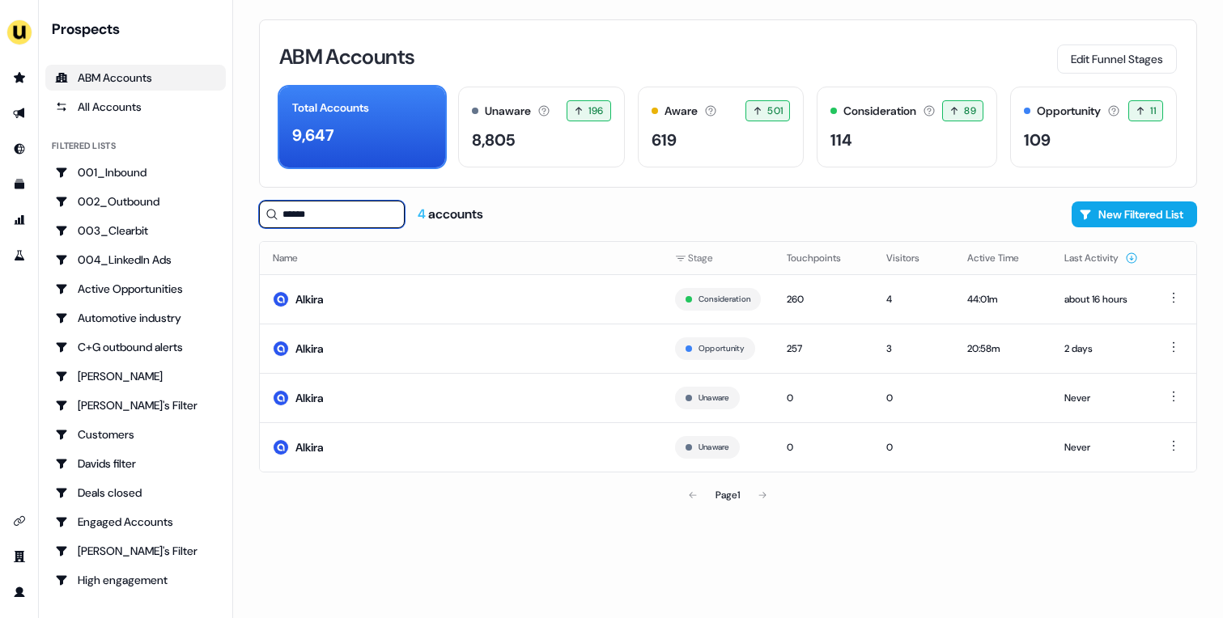
click at [360, 216] on input "******" at bounding box center [332, 215] width 146 height 28
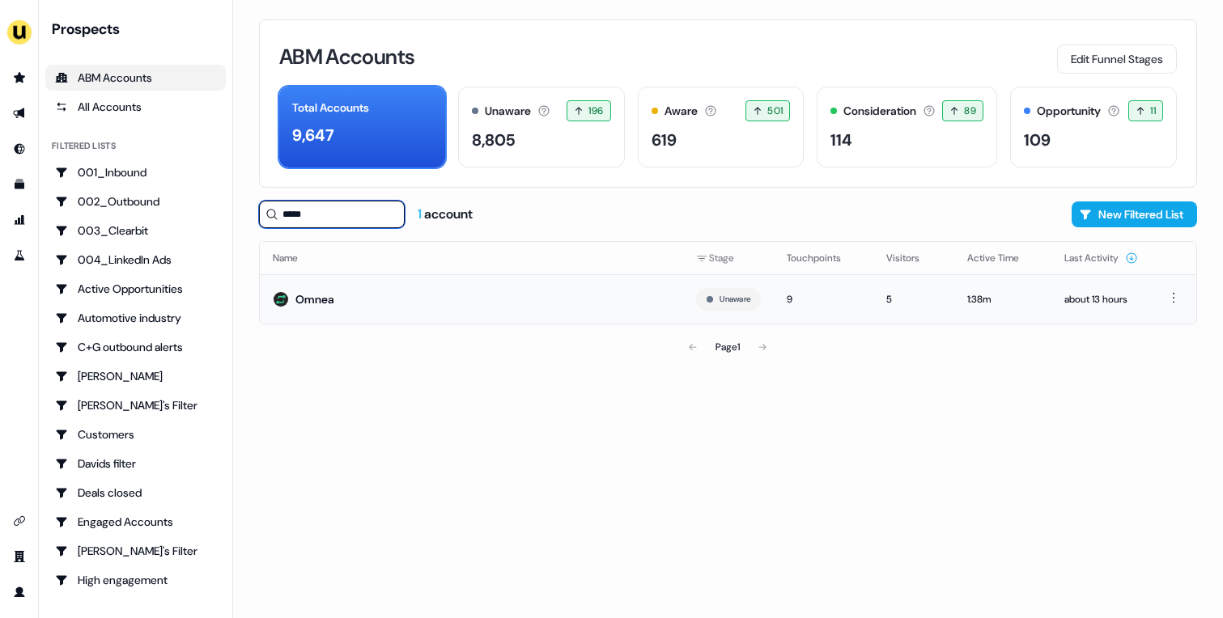
type input "*****"
click at [364, 301] on td "Omnea" at bounding box center [471, 298] width 423 height 49
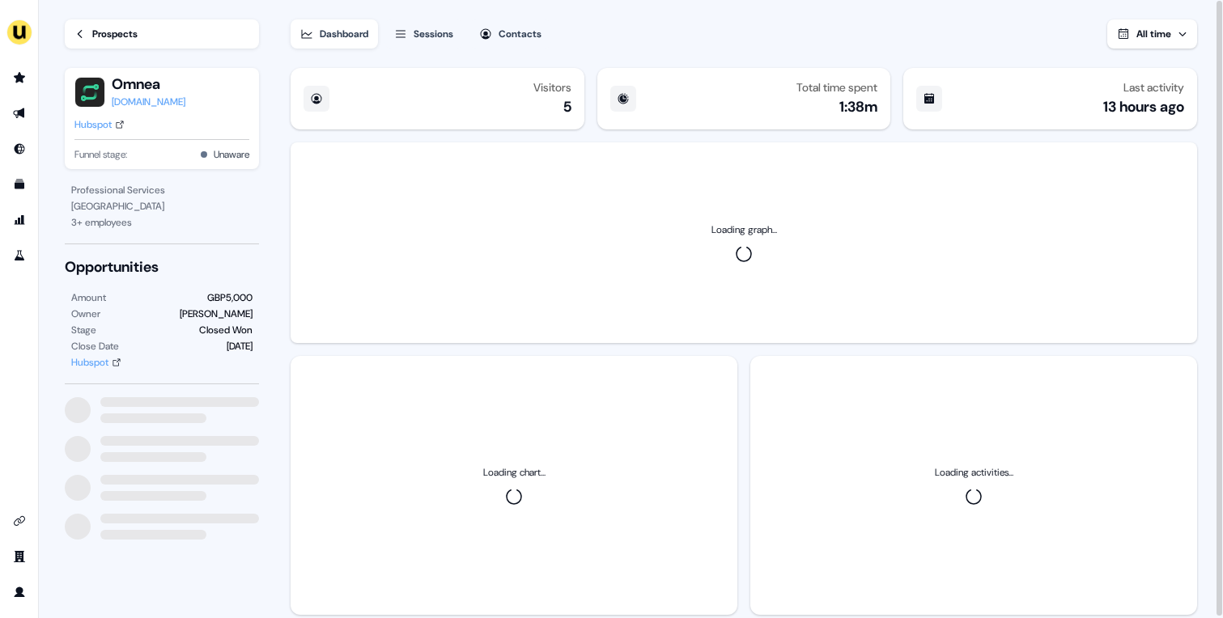
click at [240, 301] on div "GBP5,000" at bounding box center [229, 298] width 45 height 16
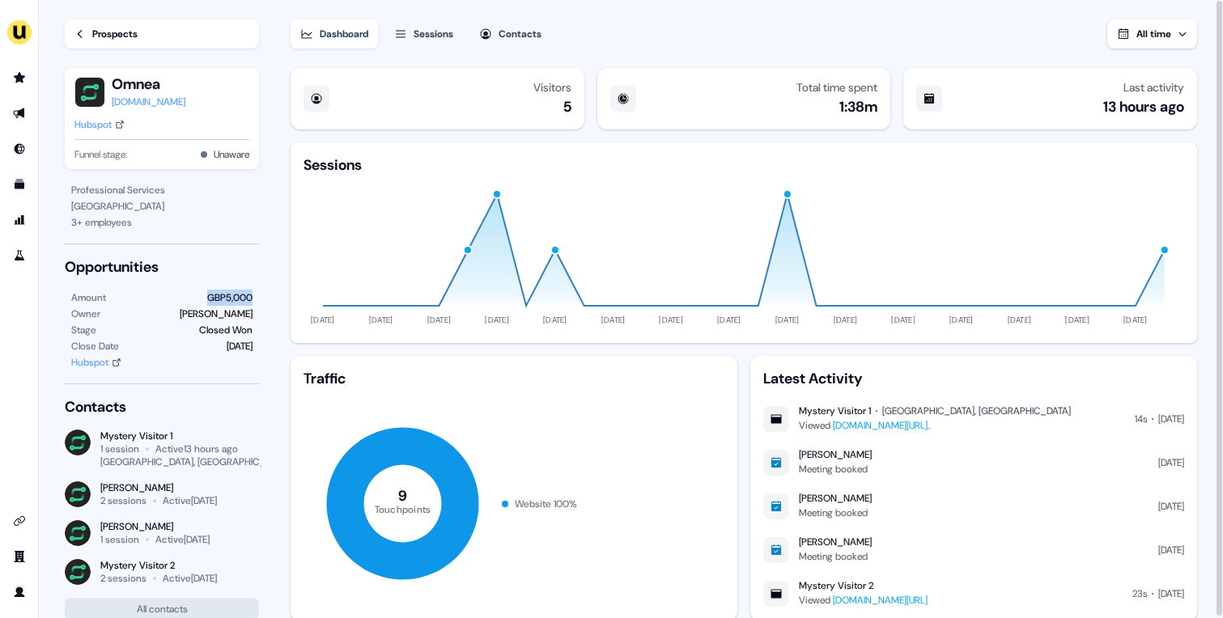
click at [1162, 45] on button "All time" at bounding box center [1152, 33] width 90 height 29
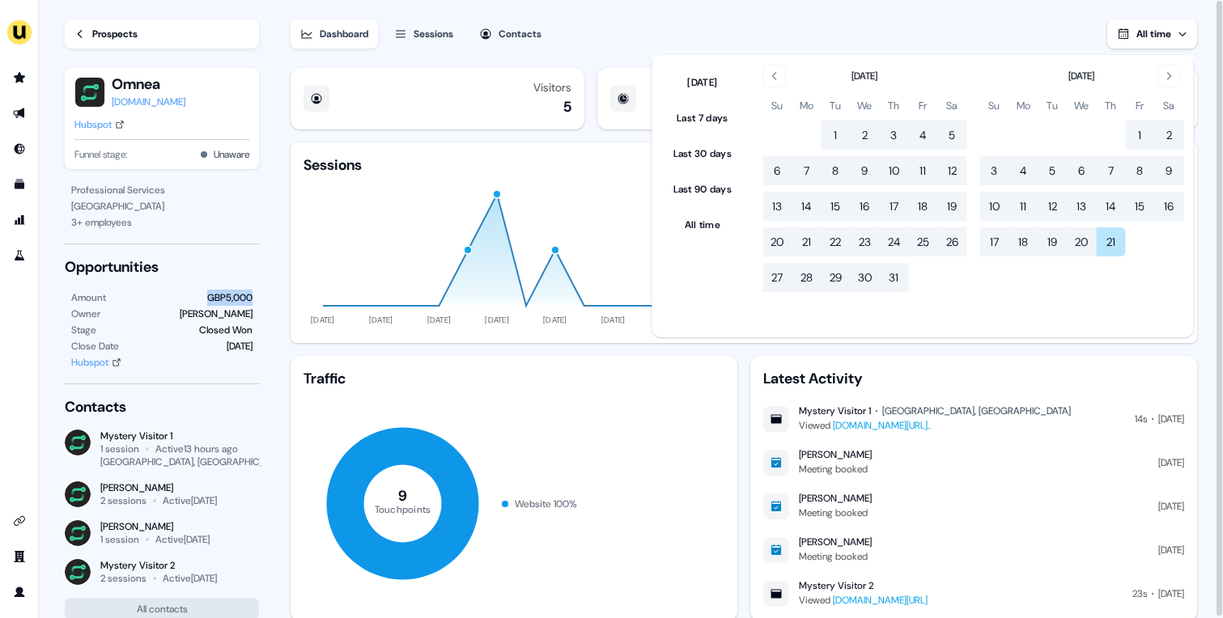
click at [1162, 45] on button "All time" at bounding box center [1152, 33] width 90 height 29
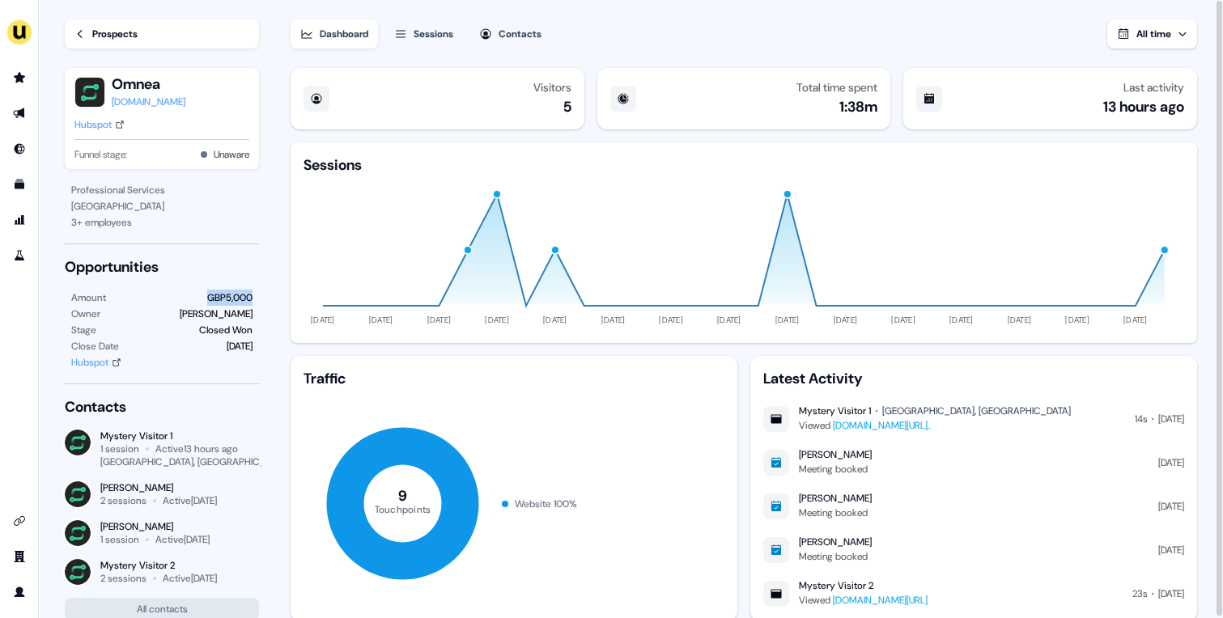
click at [1162, 45] on button "All time" at bounding box center [1152, 33] width 90 height 29
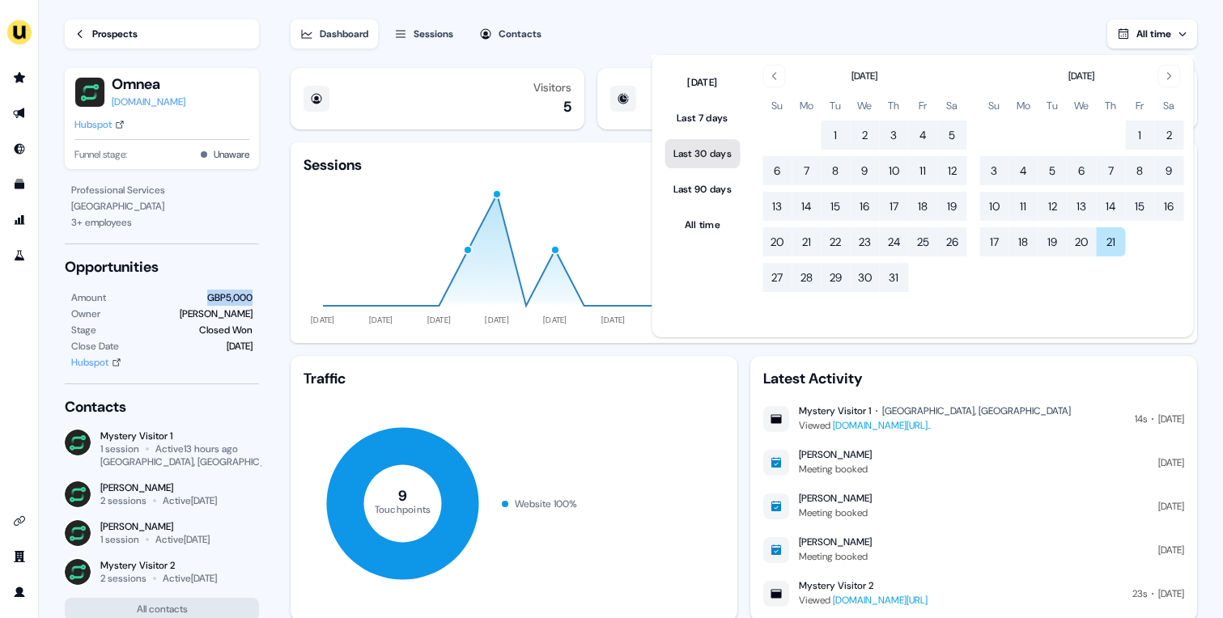
click at [713, 157] on button "Last 30 days" at bounding box center [702, 153] width 75 height 29
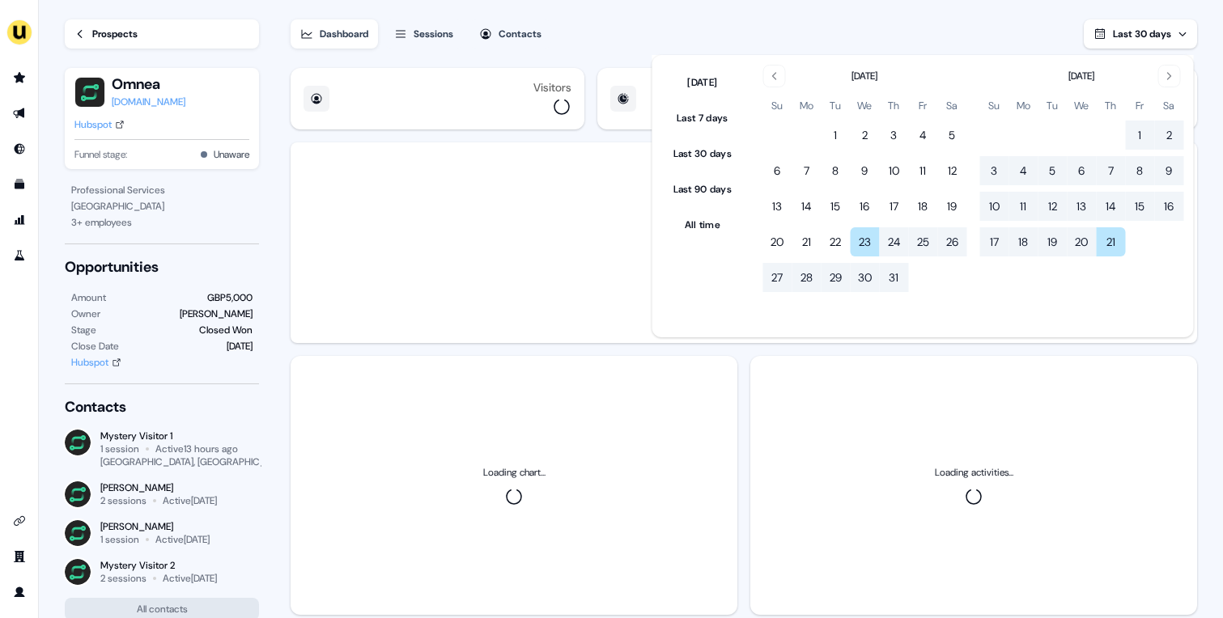
click at [961, 26] on div "Dashboard Sessions Contacts Last 30 days" at bounding box center [744, 24] width 906 height 49
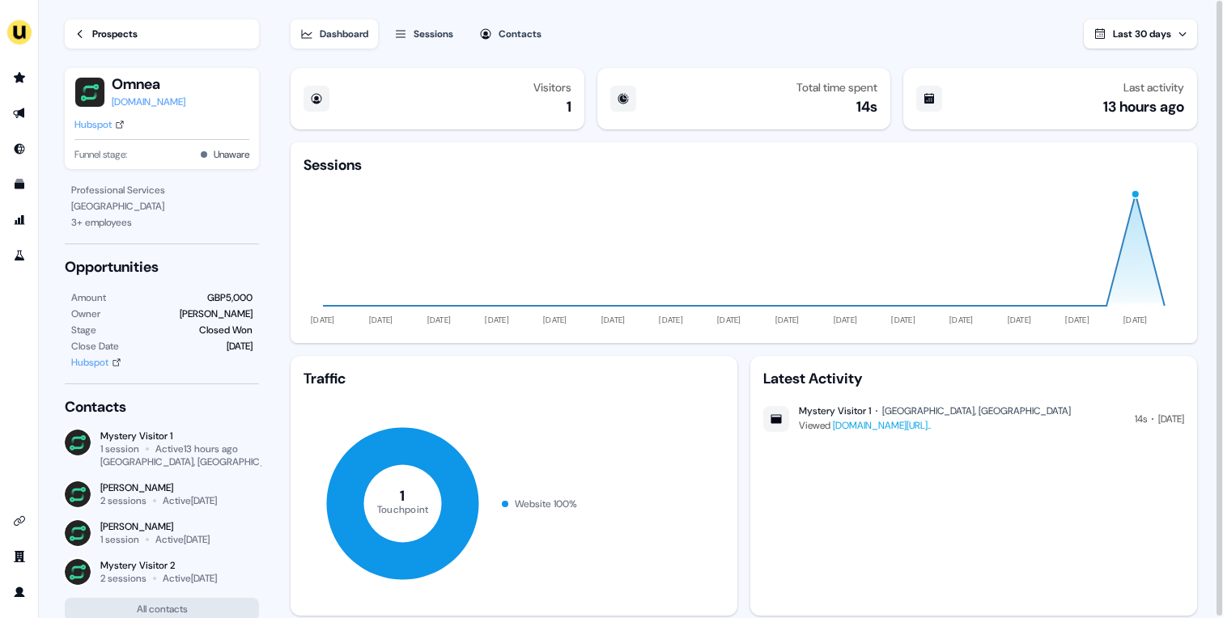
click at [1156, 42] on button "Last 30 days" at bounding box center [1140, 33] width 113 height 29
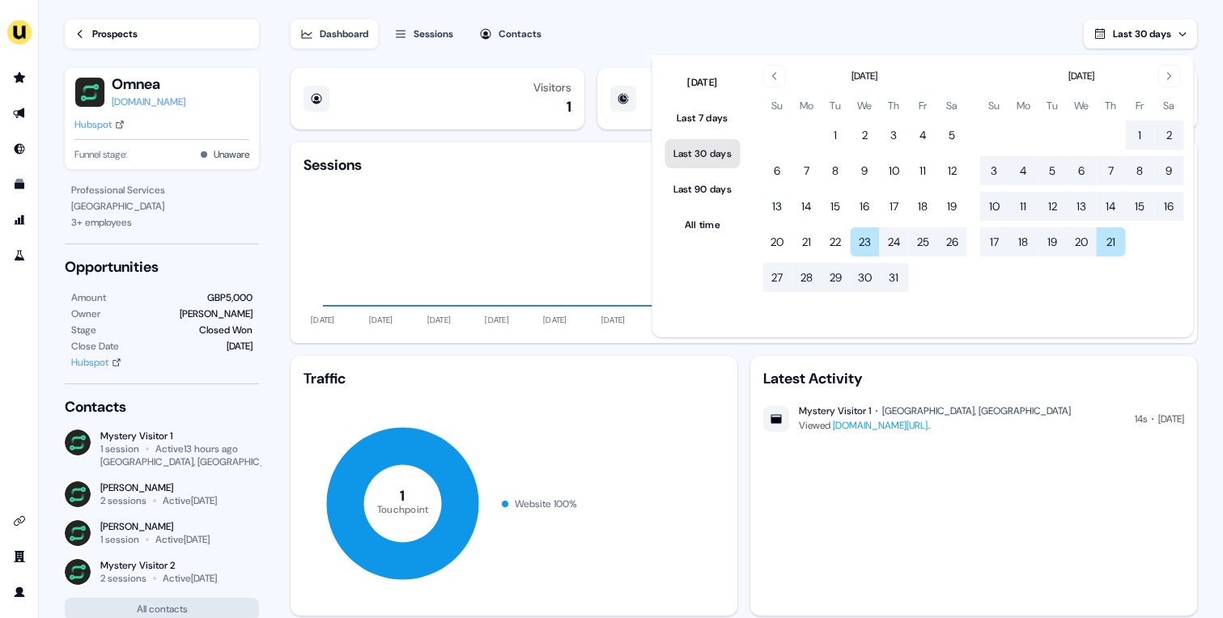
click at [702, 147] on button "Last 30 days" at bounding box center [702, 153] width 75 height 29
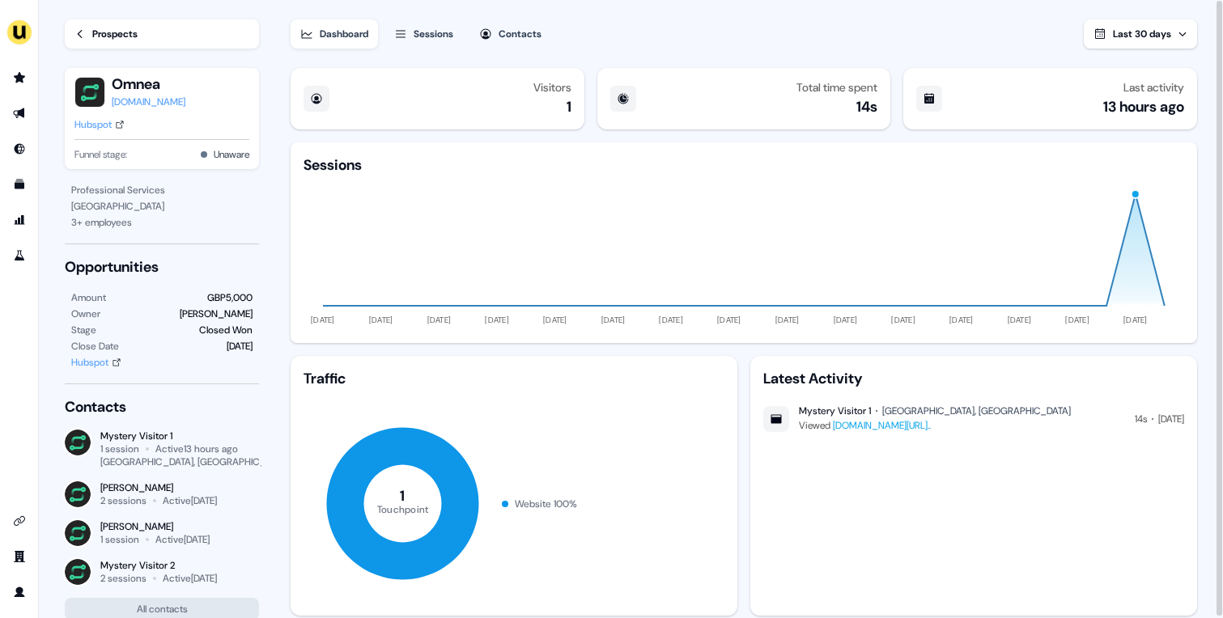
click at [798, 33] on div "Dashboard Sessions Contacts Last 30 days" at bounding box center [744, 24] width 906 height 49
click at [148, 36] on link "Prospects" at bounding box center [162, 33] width 194 height 29
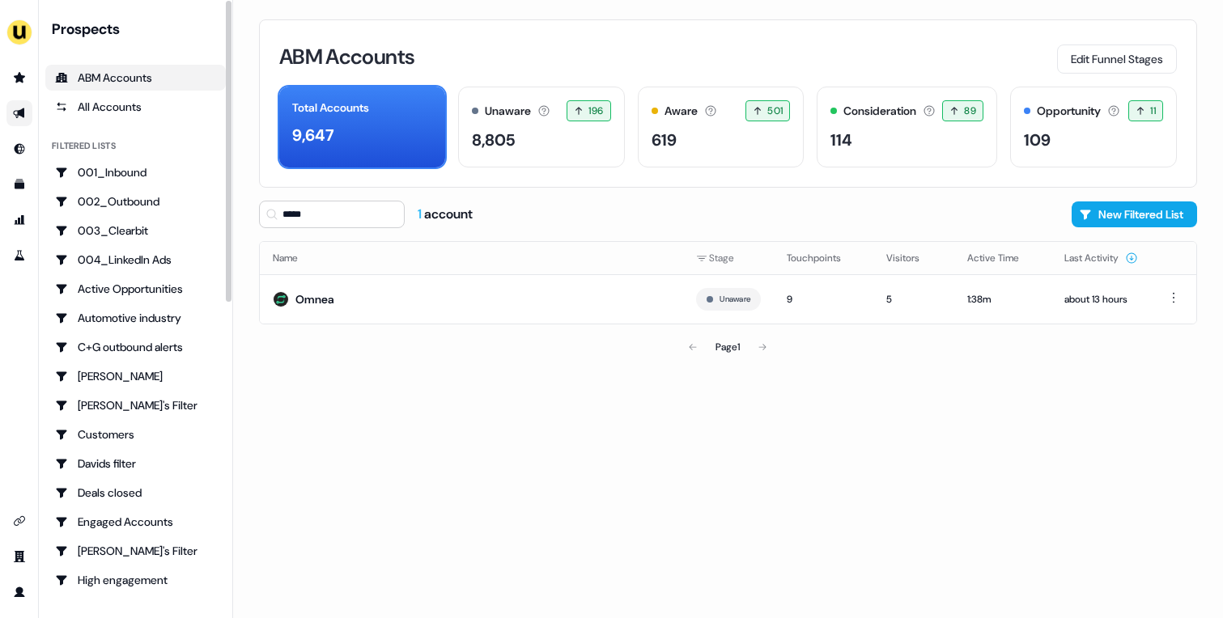
click at [21, 112] on icon "Go to outbound experience" at bounding box center [18, 113] width 11 height 11
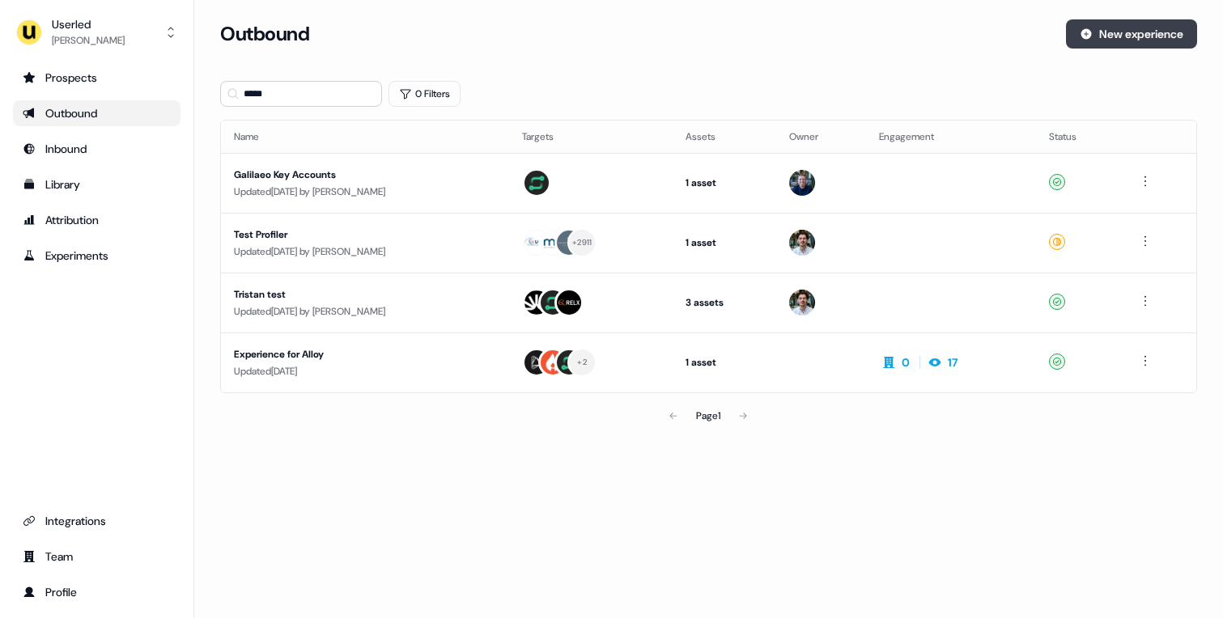
click at [1121, 30] on button "New experience" at bounding box center [1131, 33] width 131 height 29
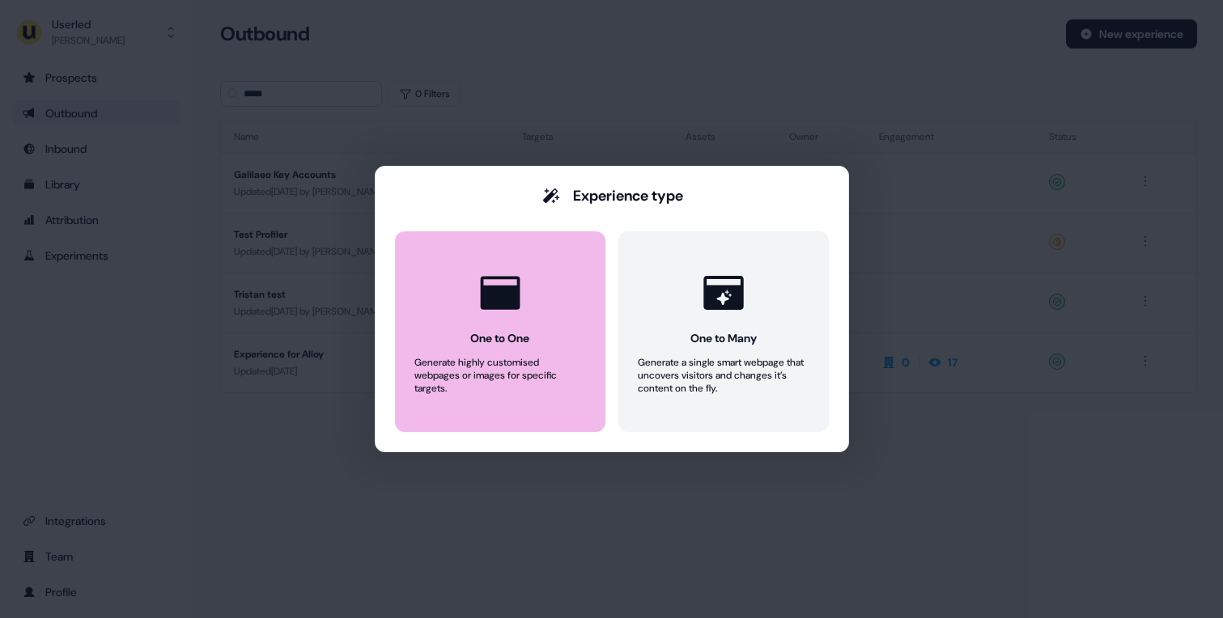
click at [503, 303] on icon at bounding box center [500, 292] width 40 height 33
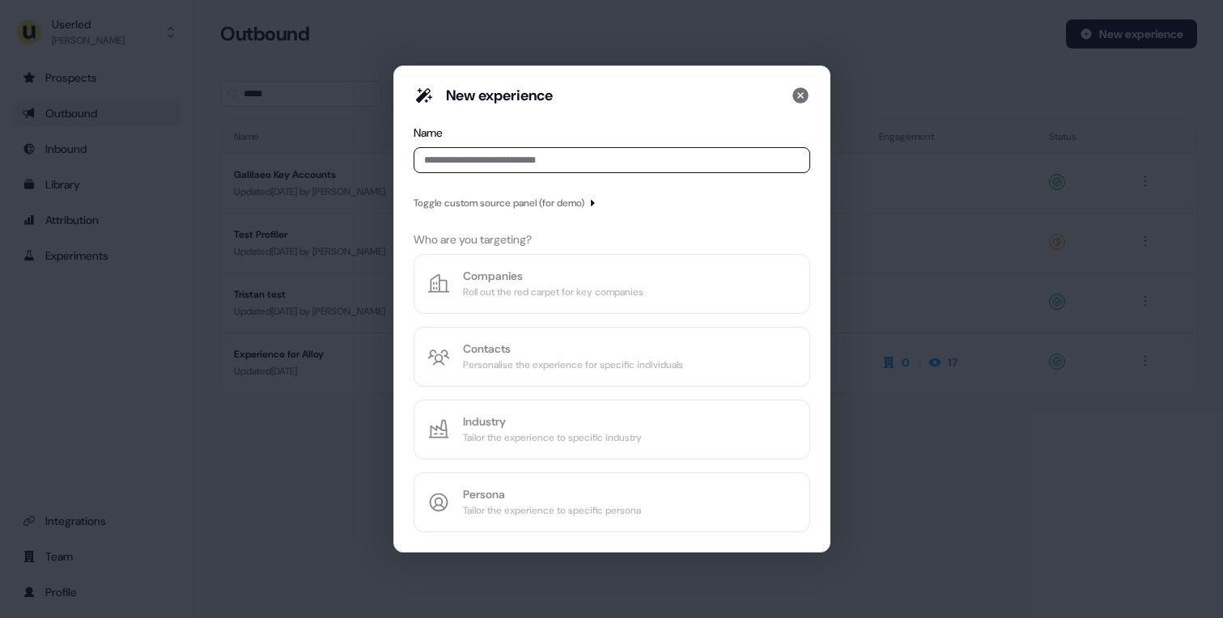
click at [628, 159] on input at bounding box center [611, 160] width 397 height 26
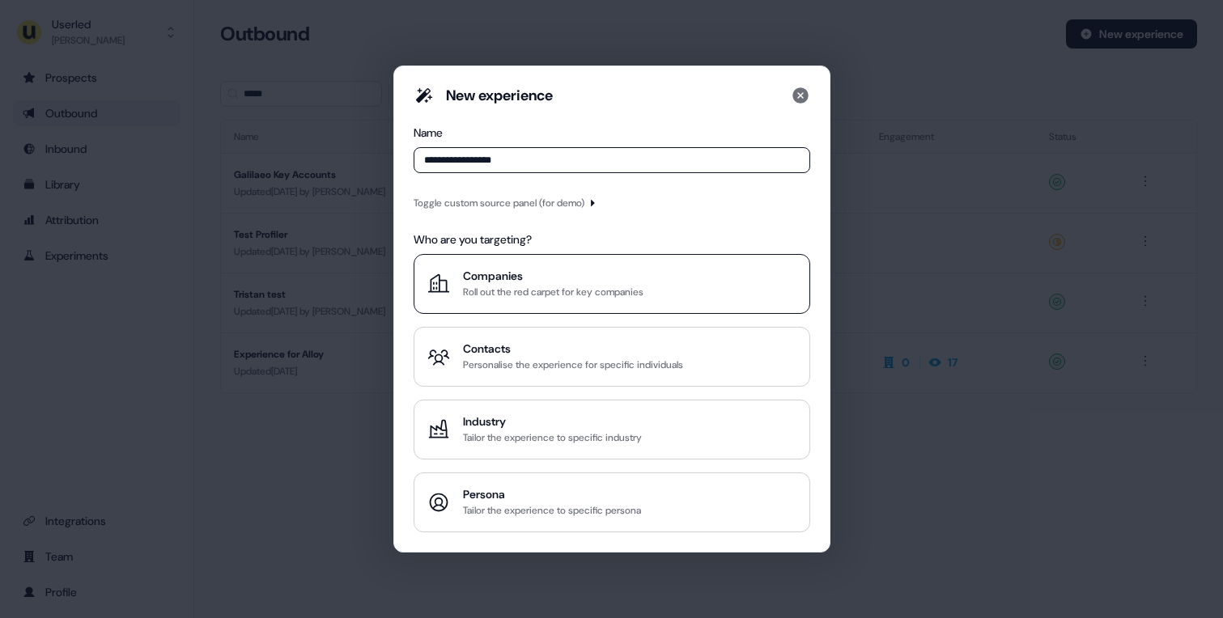
type input "**********"
click at [643, 290] on div "Roll out the red carpet for key companies" at bounding box center [553, 292] width 180 height 16
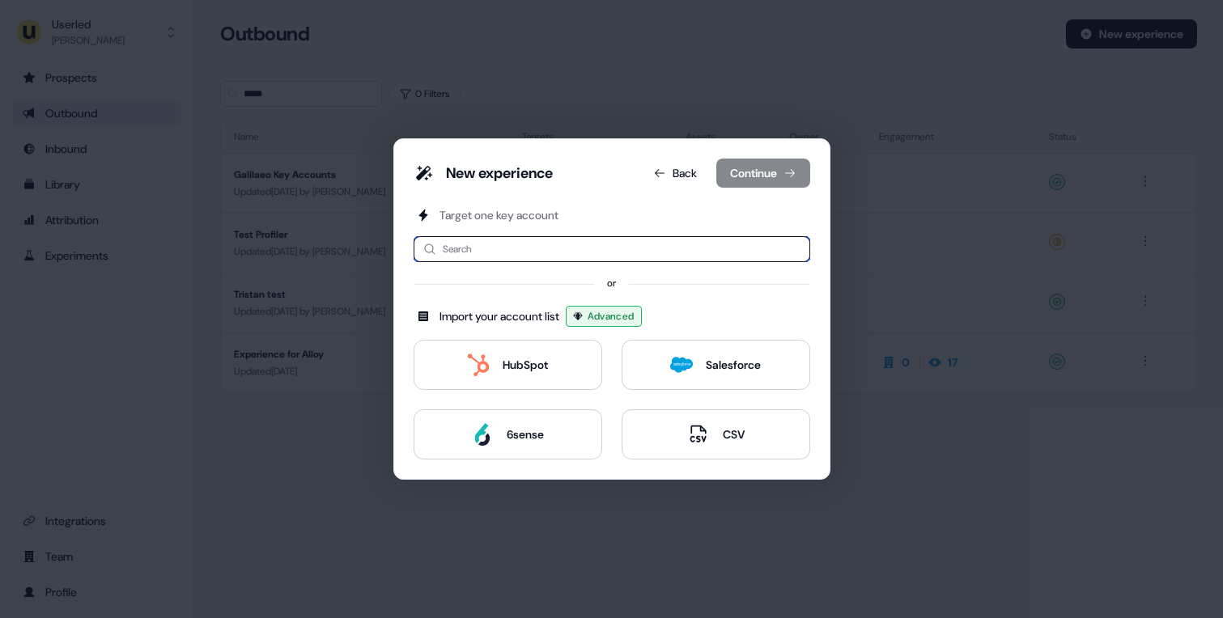
click at [518, 250] on input at bounding box center [611, 249] width 397 height 26
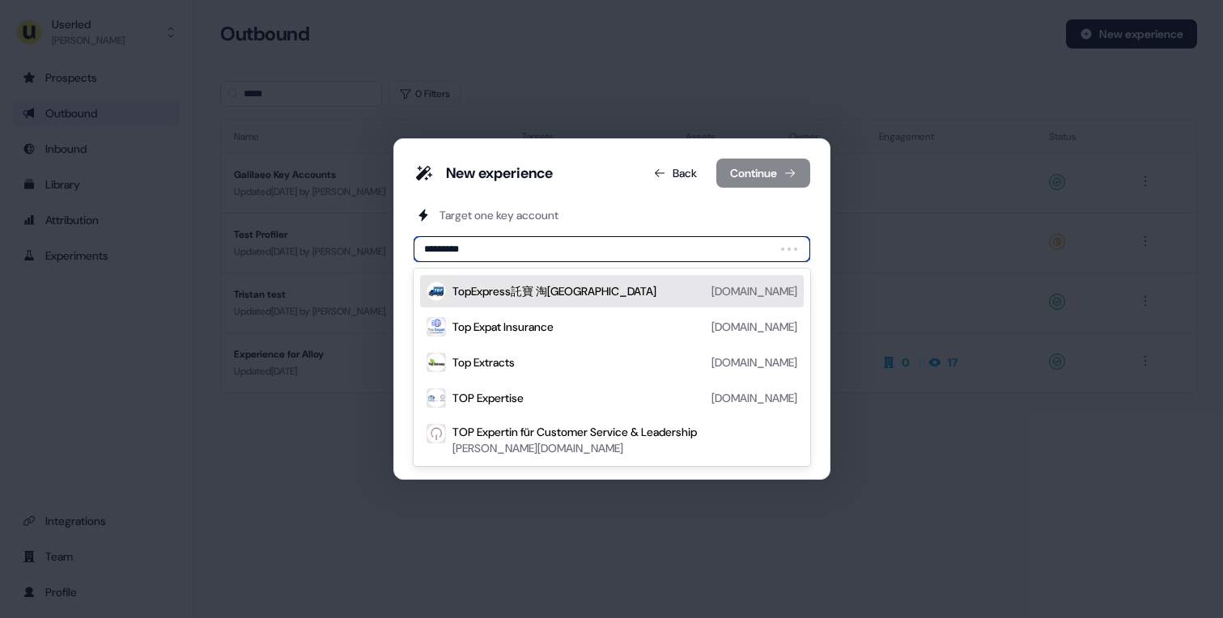
type input "**********"
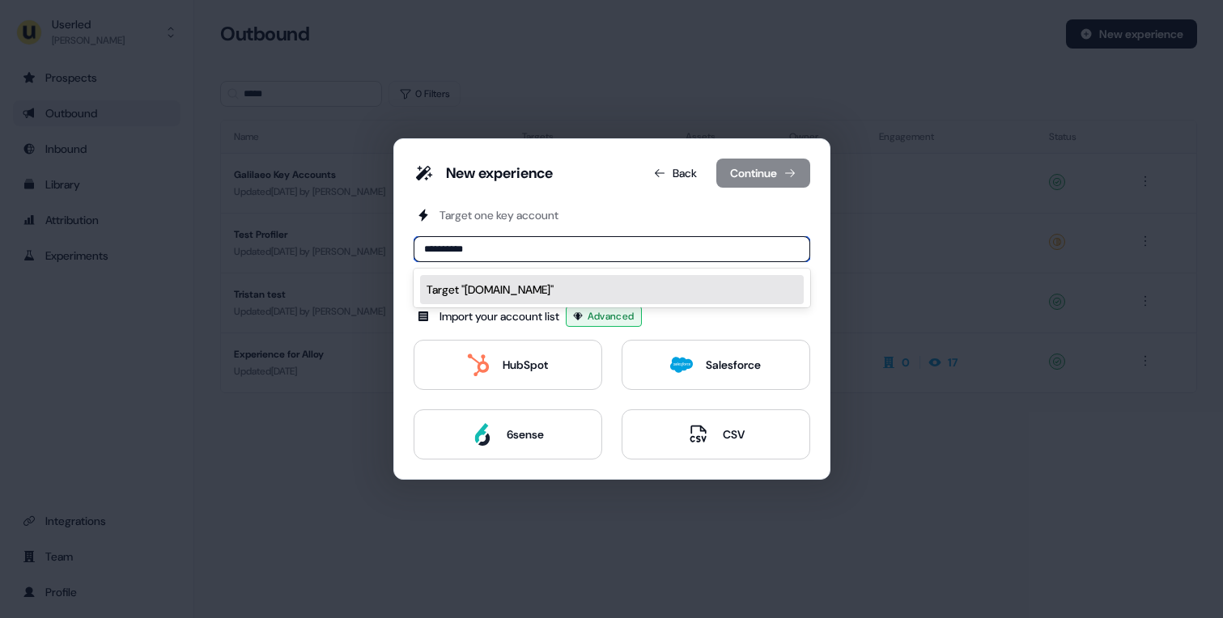
click at [526, 286] on div "Target " [DOMAIN_NAME] "" at bounding box center [611, 290] width 371 height 16
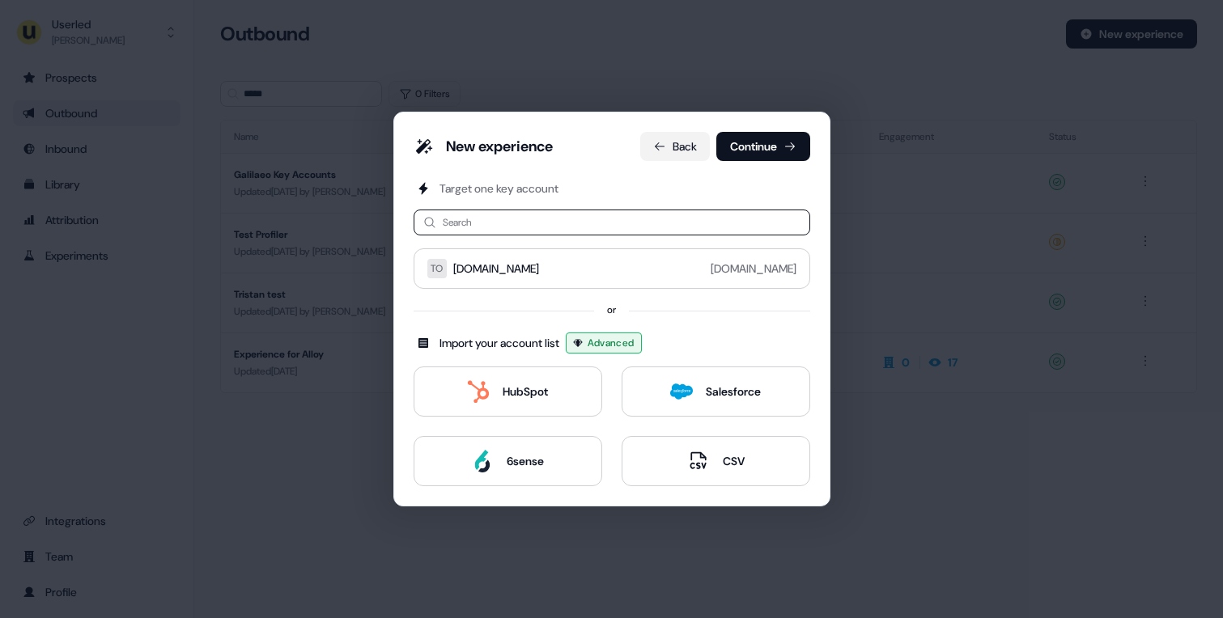
click at [646, 142] on button "Back" at bounding box center [675, 146] width 70 height 29
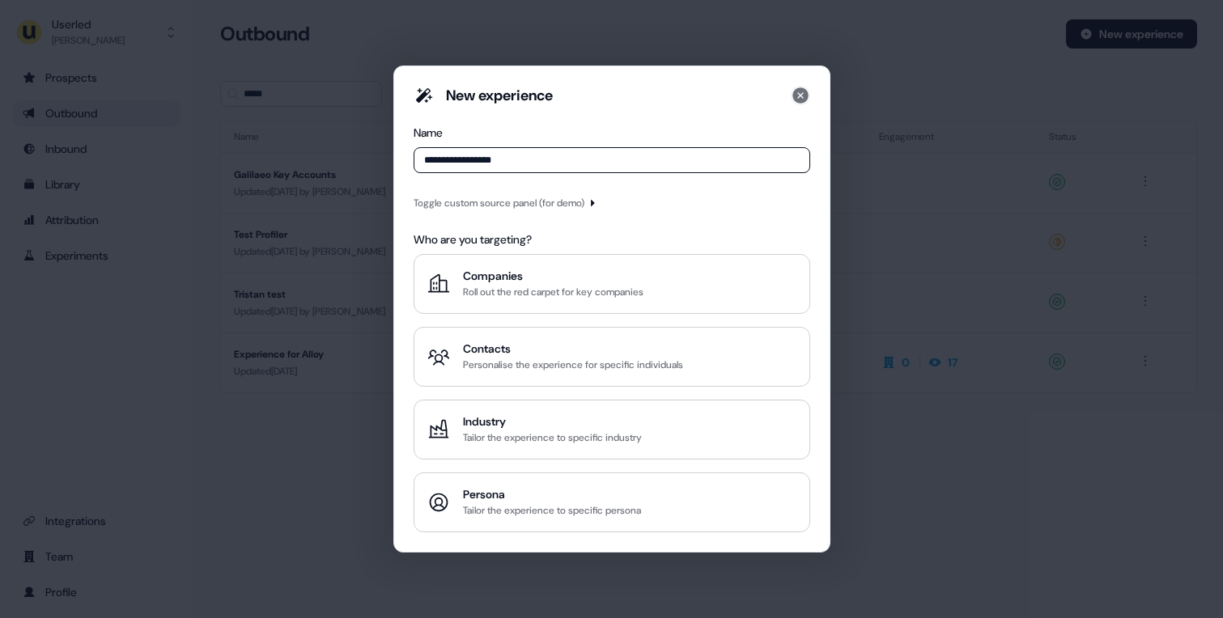
click at [801, 90] on icon at bounding box center [800, 95] width 16 height 16
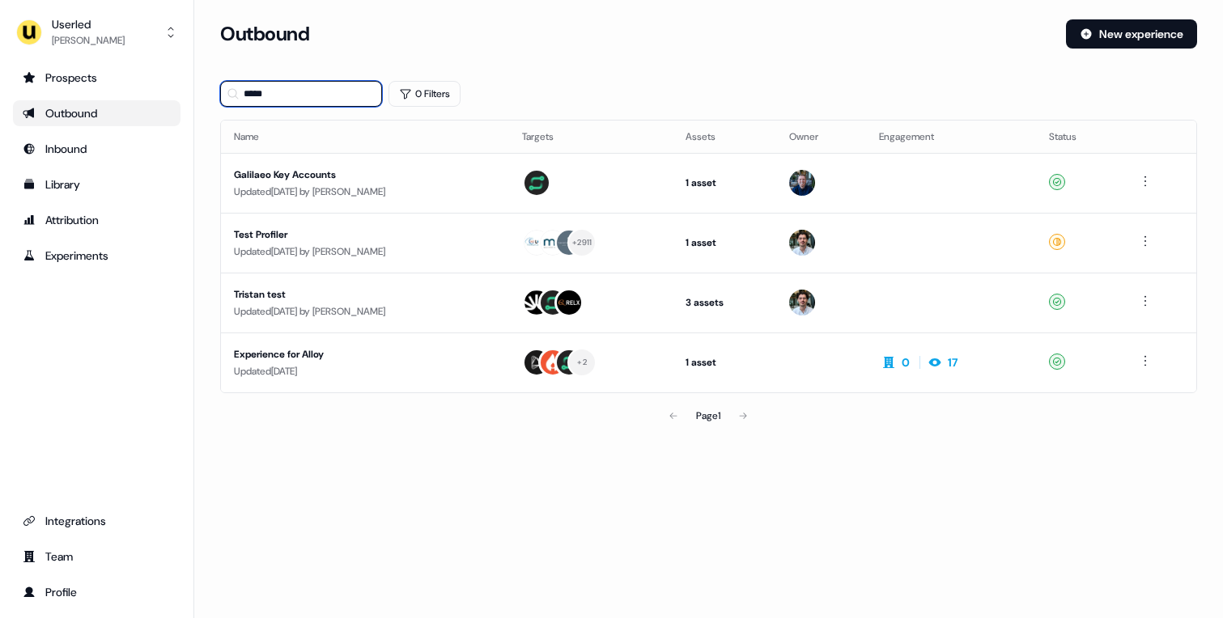
click at [311, 93] on input "*****" at bounding box center [301, 94] width 162 height 26
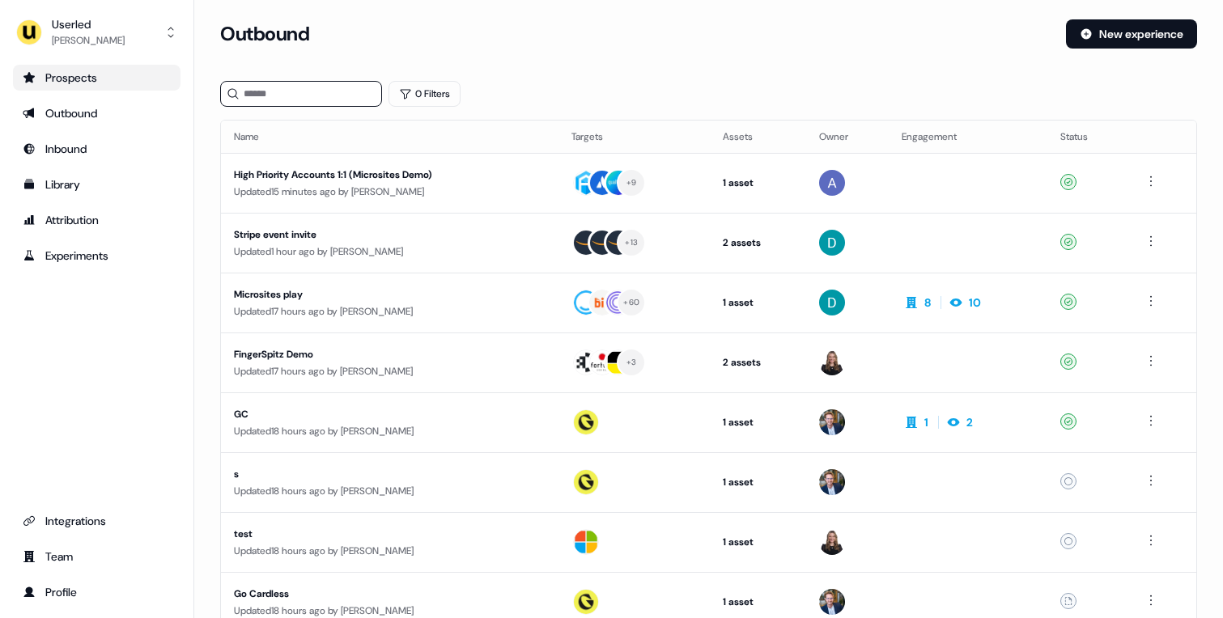
click at [86, 82] on div "Prospects" at bounding box center [97, 78] width 148 height 16
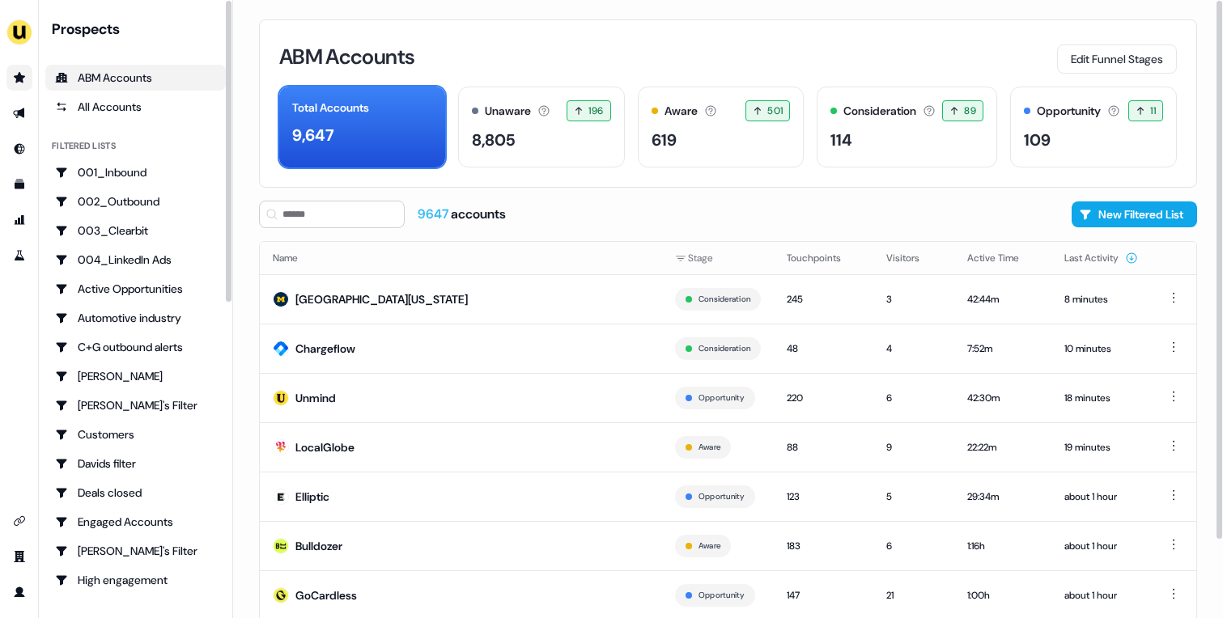
scroll to position [90, 0]
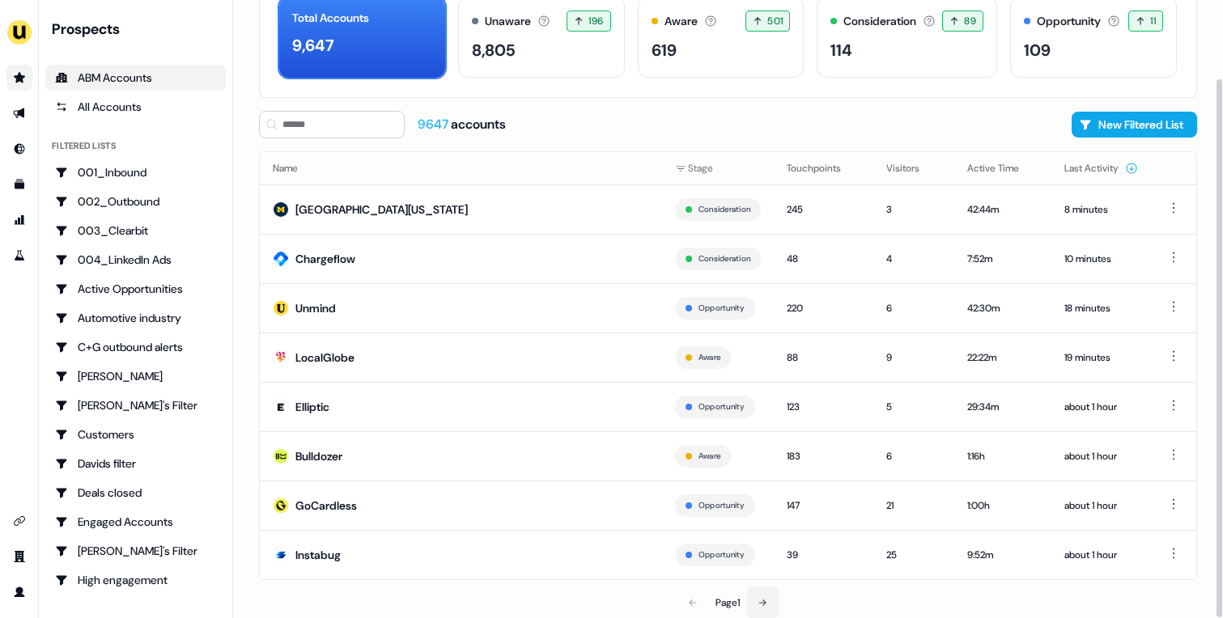
click at [768, 608] on button at bounding box center [762, 603] width 32 height 32
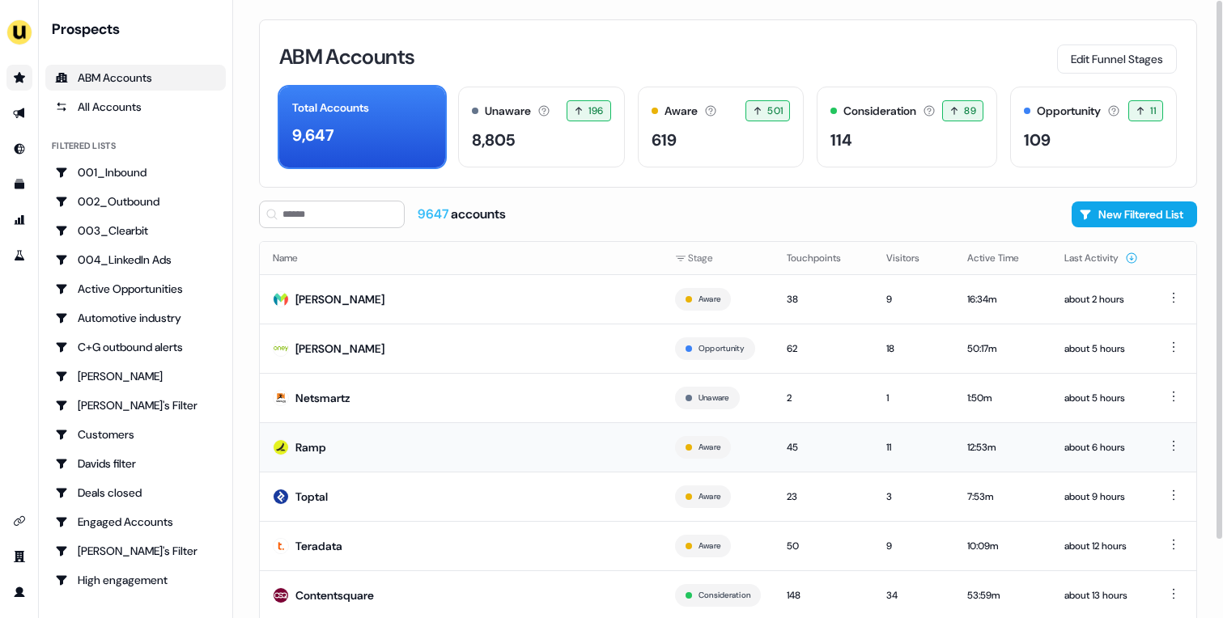
scroll to position [90, 0]
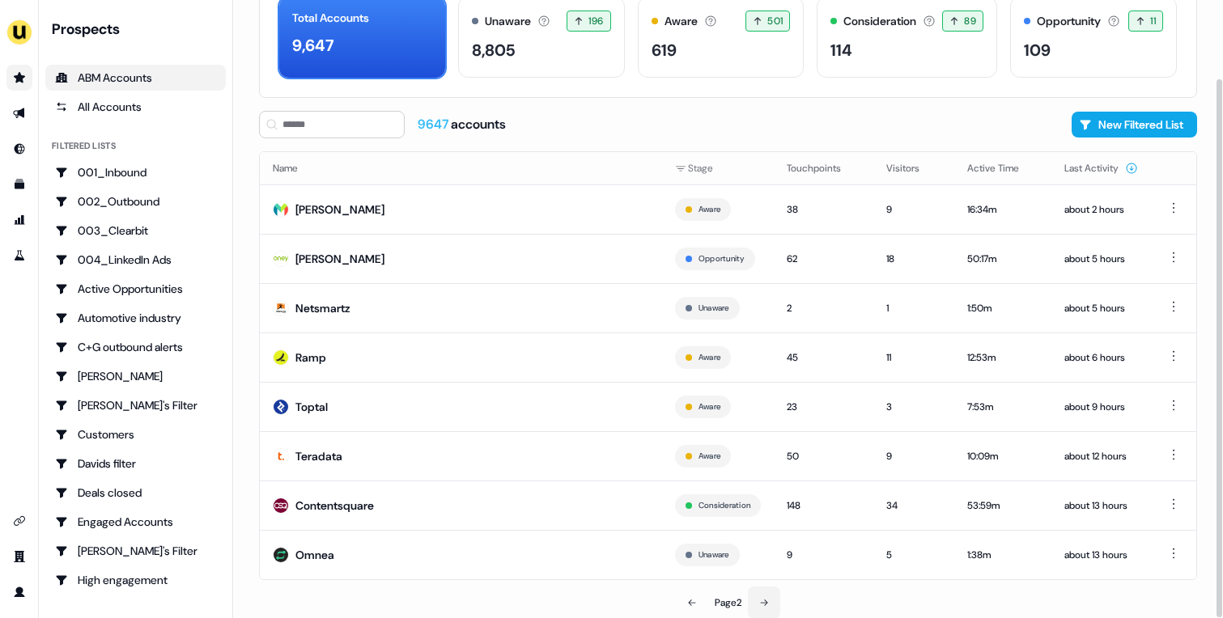
click at [768, 598] on icon at bounding box center [764, 603] width 10 height 10
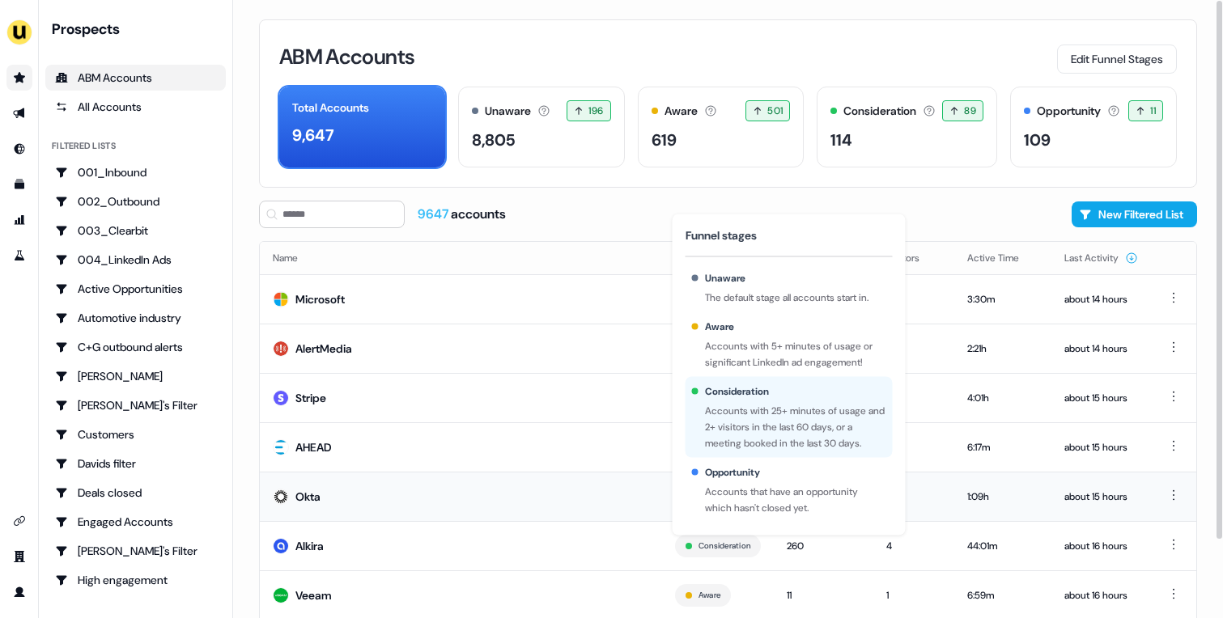
scroll to position [90, 0]
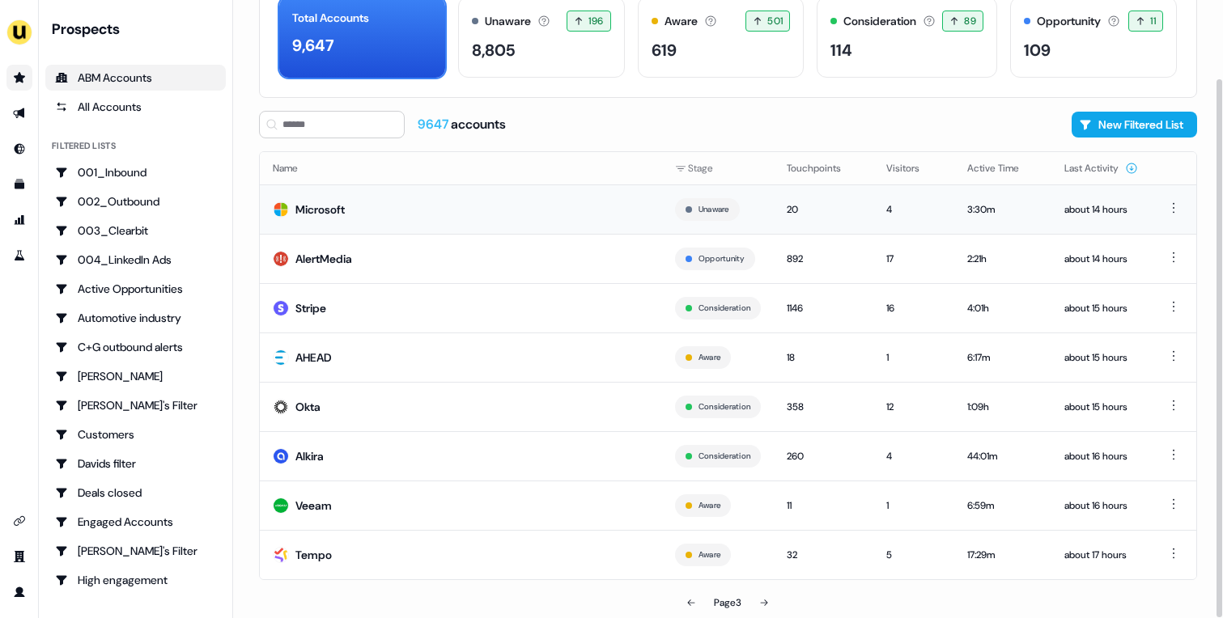
click at [486, 214] on td "Microsoft" at bounding box center [461, 208] width 402 height 49
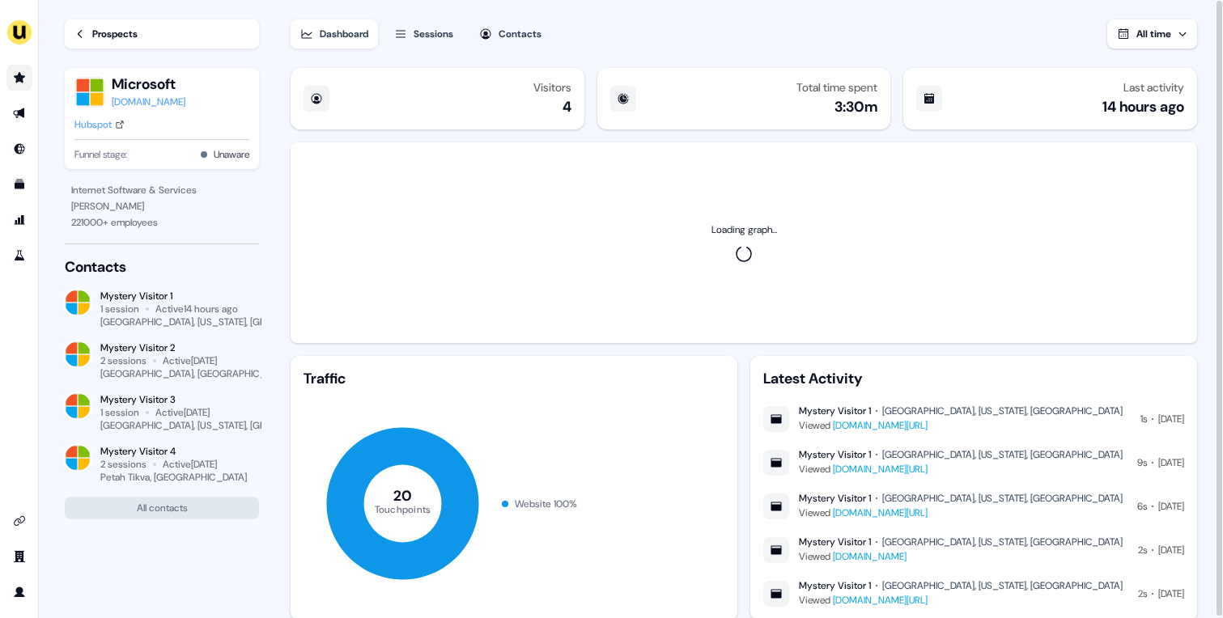
click at [109, 39] on div "Prospects" at bounding box center [114, 34] width 45 height 16
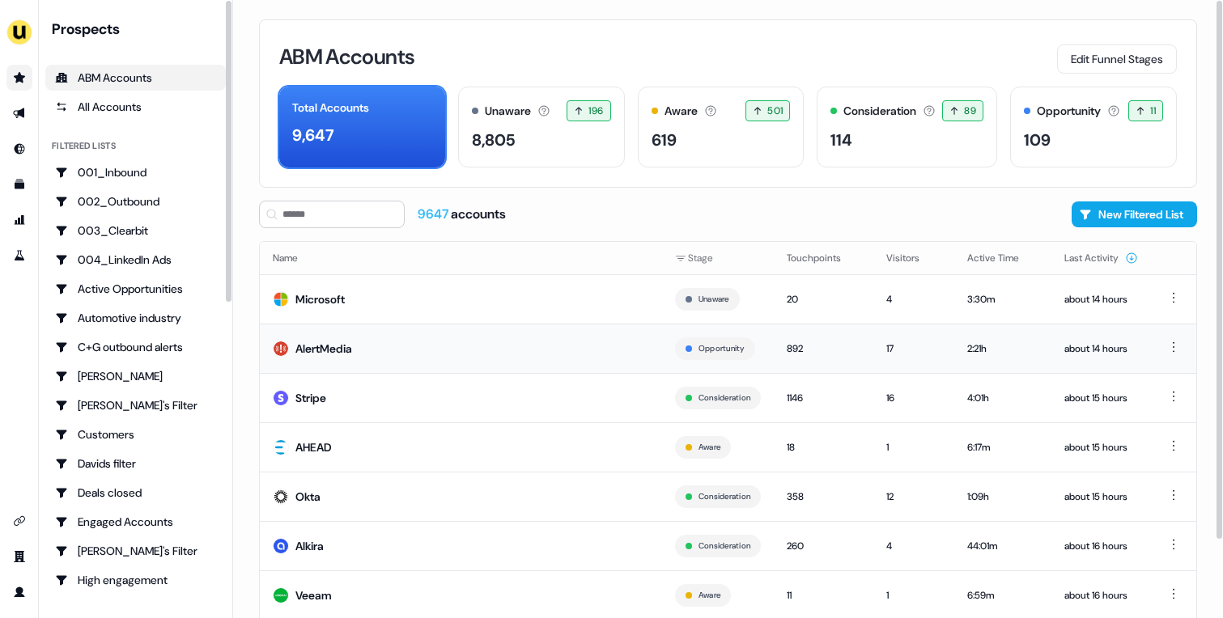
scroll to position [90, 0]
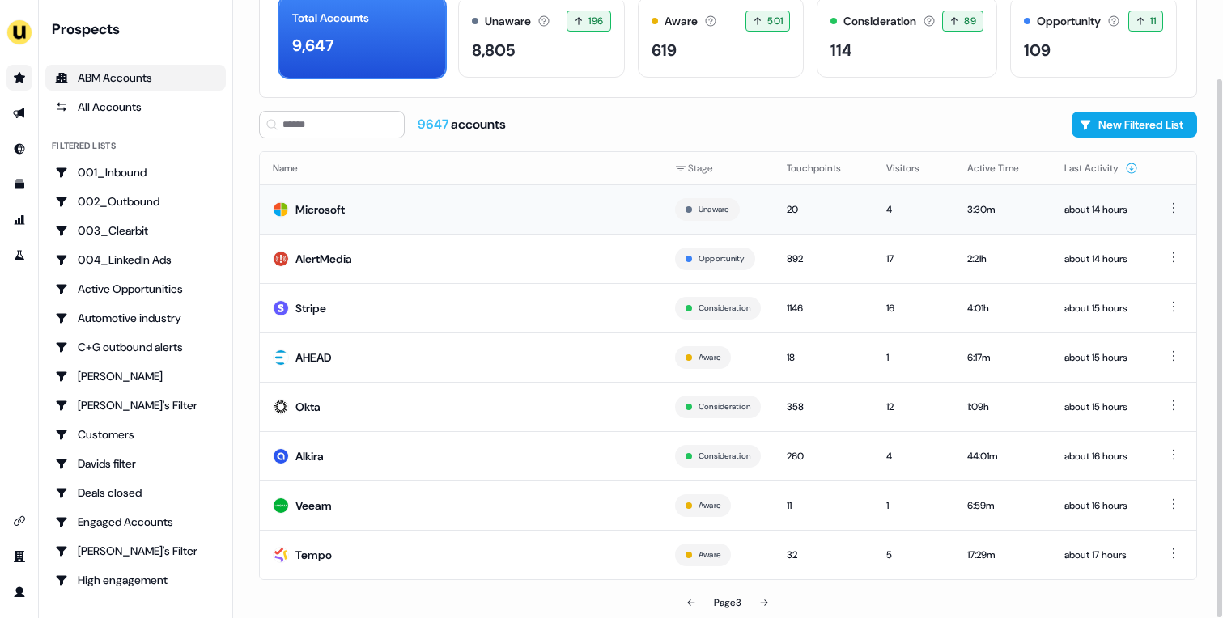
click at [487, 214] on td "Microsoft" at bounding box center [461, 208] width 402 height 49
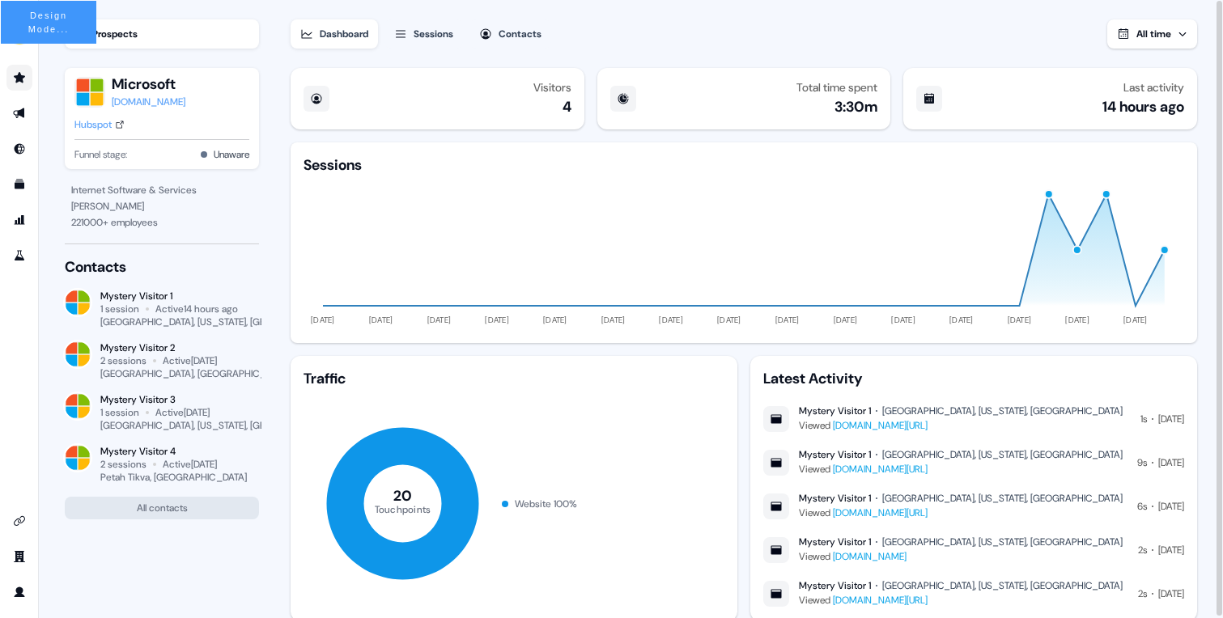
click at [844, 418] on div "Viewed [DOMAIN_NAME][URL]" at bounding box center [961, 426] width 324 height 16
click at [856, 410] on div "Mystery Visitor 1" at bounding box center [835, 411] width 72 height 13
click at [876, 456] on div "Mystery Visitor 1 [GEOGRAPHIC_DATA], [US_STATE], [GEOGRAPHIC_DATA]" at bounding box center [961, 454] width 324 height 13
copy div "[PERSON_NAME]"
click at [876, 501] on div "Mystery Visitor 1 [GEOGRAPHIC_DATA], [US_STATE], [GEOGRAPHIC_DATA]" at bounding box center [961, 498] width 324 height 13
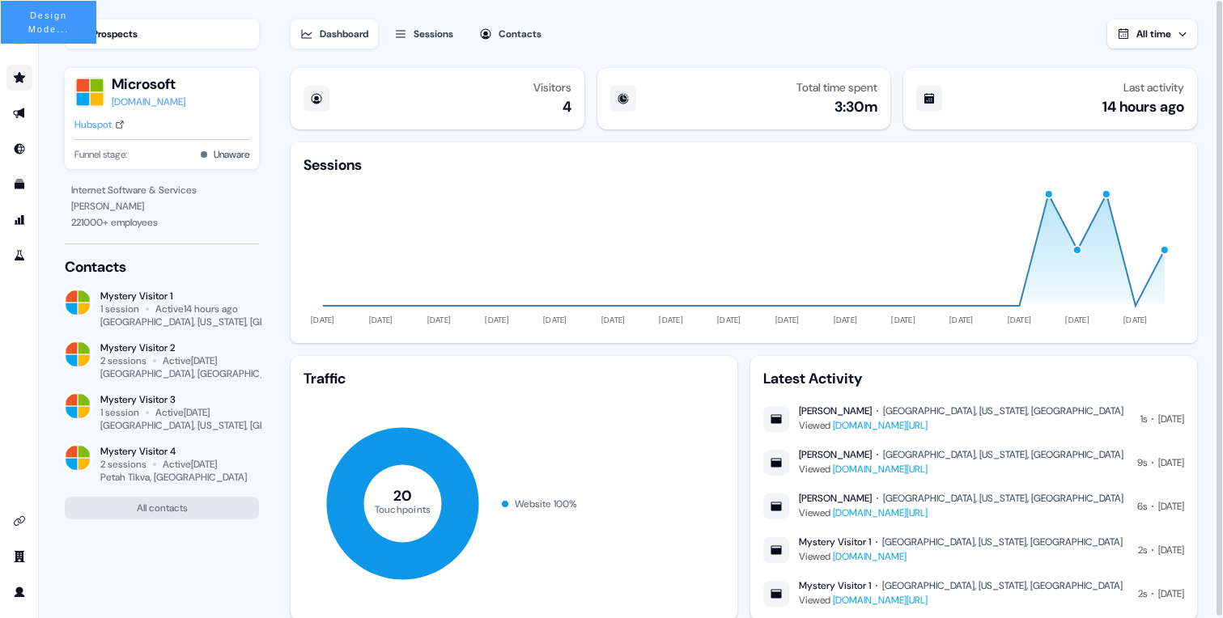
click at [874, 545] on div "Mystery Visitor 1 [GEOGRAPHIC_DATA], [US_STATE], [GEOGRAPHIC_DATA]" at bounding box center [961, 542] width 324 height 13
click at [876, 584] on div "Mystery Visitor 1 [GEOGRAPHIC_DATA], [US_STATE], [GEOGRAPHIC_DATA]" at bounding box center [961, 585] width 324 height 13
click at [1165, 249] on div "button" at bounding box center [1165, 250] width 10 height 10
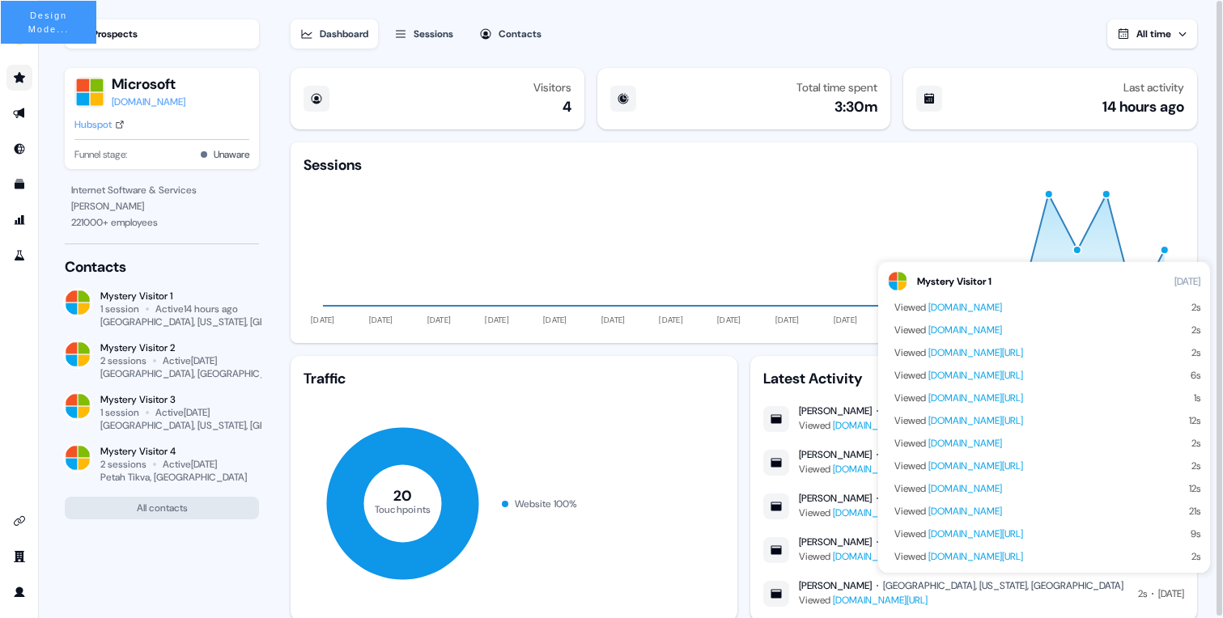
click at [1165, 249] on div "button" at bounding box center [1165, 250] width 10 height 10
click at [1001, 282] on div "Mystery Visitor 1 [DATE]" at bounding box center [1044, 281] width 312 height 19
click at [1184, 215] on div "Sessions [DATE] [DATE] [DATE] [DATE] [DATE] [DATE] [DATE] [DATE] [DATE] [DATE] …" at bounding box center [744, 242] width 906 height 201
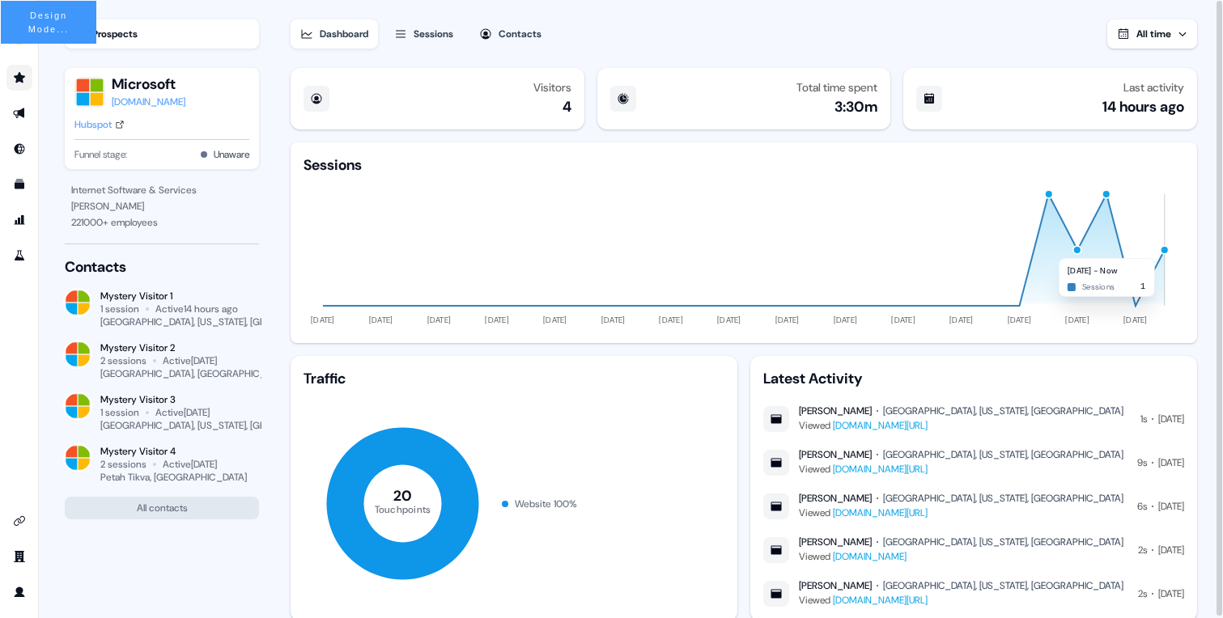
click at [1164, 250] on div "button" at bounding box center [1165, 250] width 10 height 10
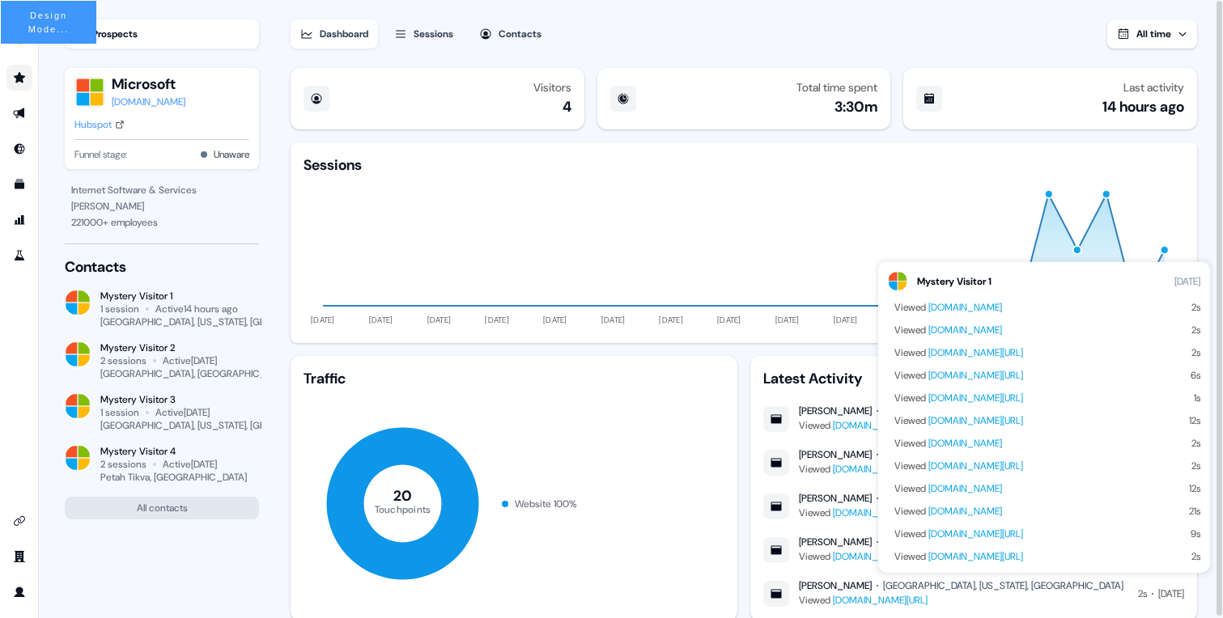
click at [1164, 250] on div "button" at bounding box center [1165, 250] width 10 height 10
click at [1184, 243] on div "Sessions [DATE] [DATE] [DATE] [DATE] [DATE] [DATE] [DATE] [DATE] [DATE] [DATE] …" at bounding box center [744, 242] width 906 height 201
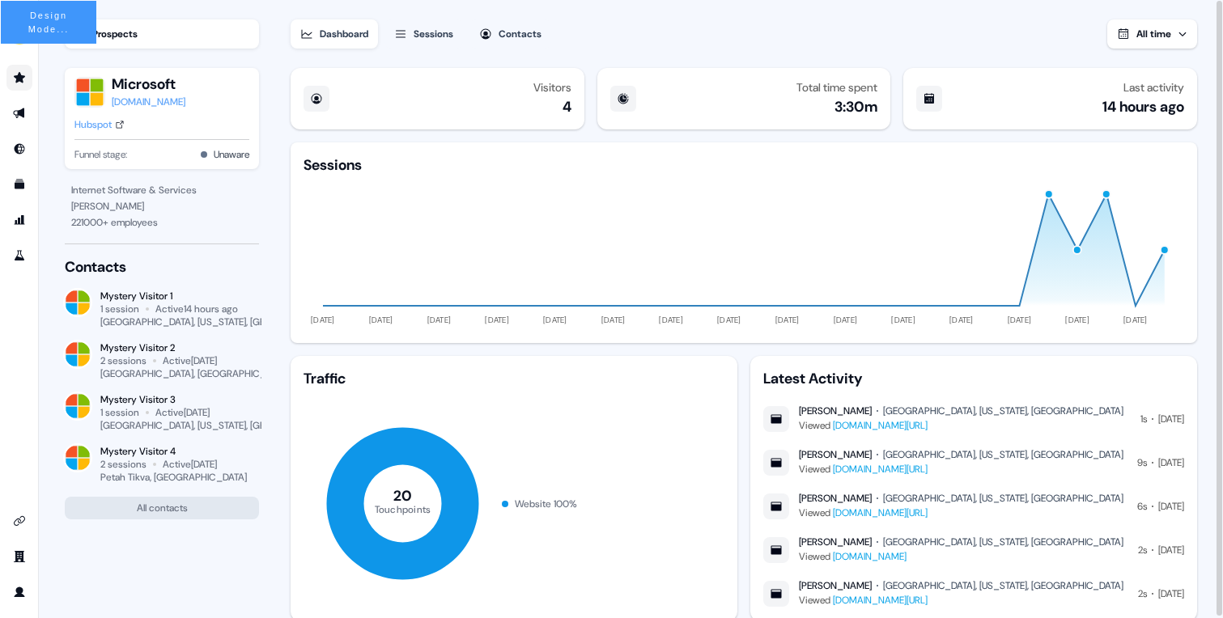
click at [440, 39] on div "Sessions" at bounding box center [433, 34] width 40 height 16
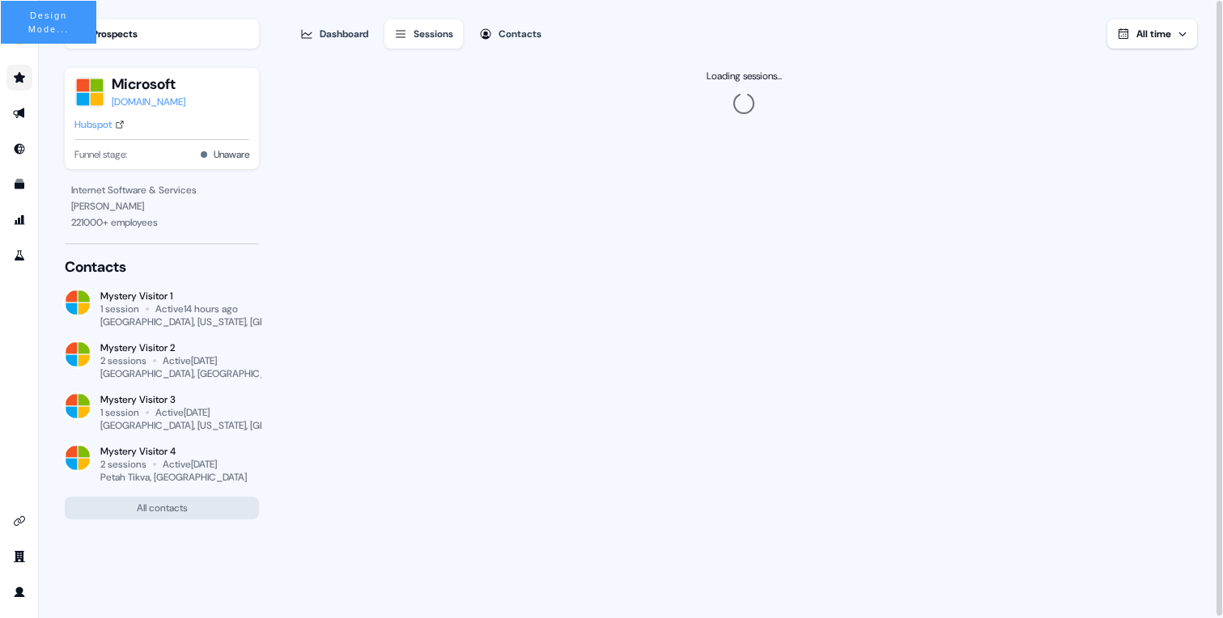
click at [341, 37] on div "Dashboard" at bounding box center [344, 34] width 49 height 16
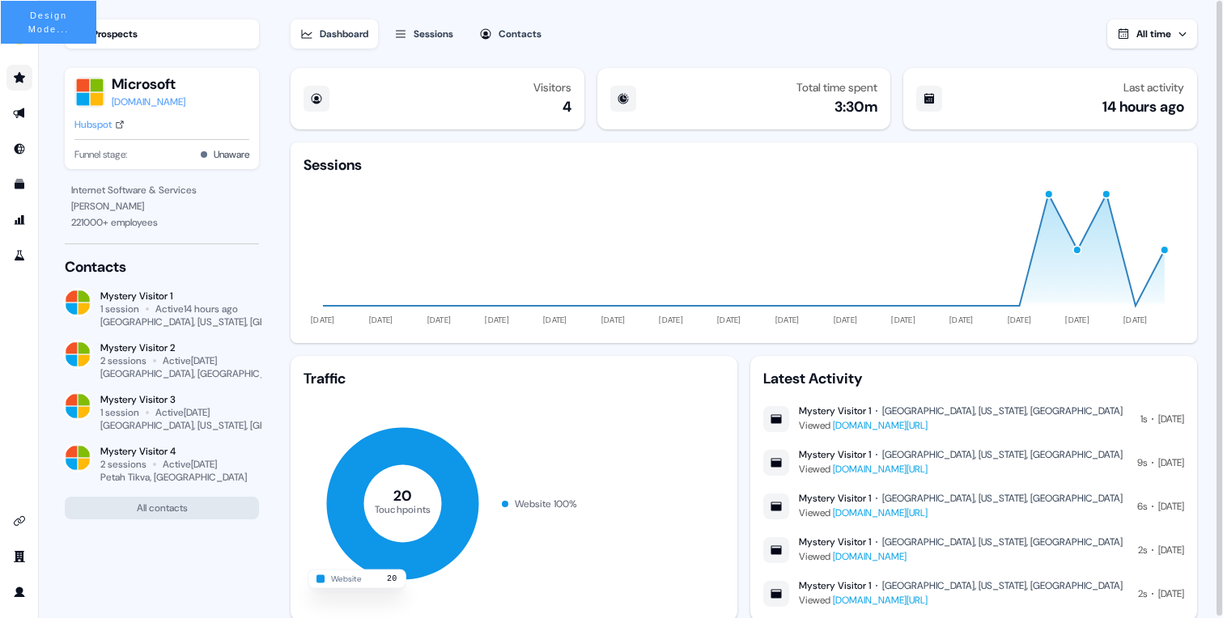
click at [964, 46] on div "Dashboard Sessions Contacts All time" at bounding box center [744, 24] width 906 height 49
click at [19, 82] on icon "Go to prospects" at bounding box center [19, 77] width 13 height 13
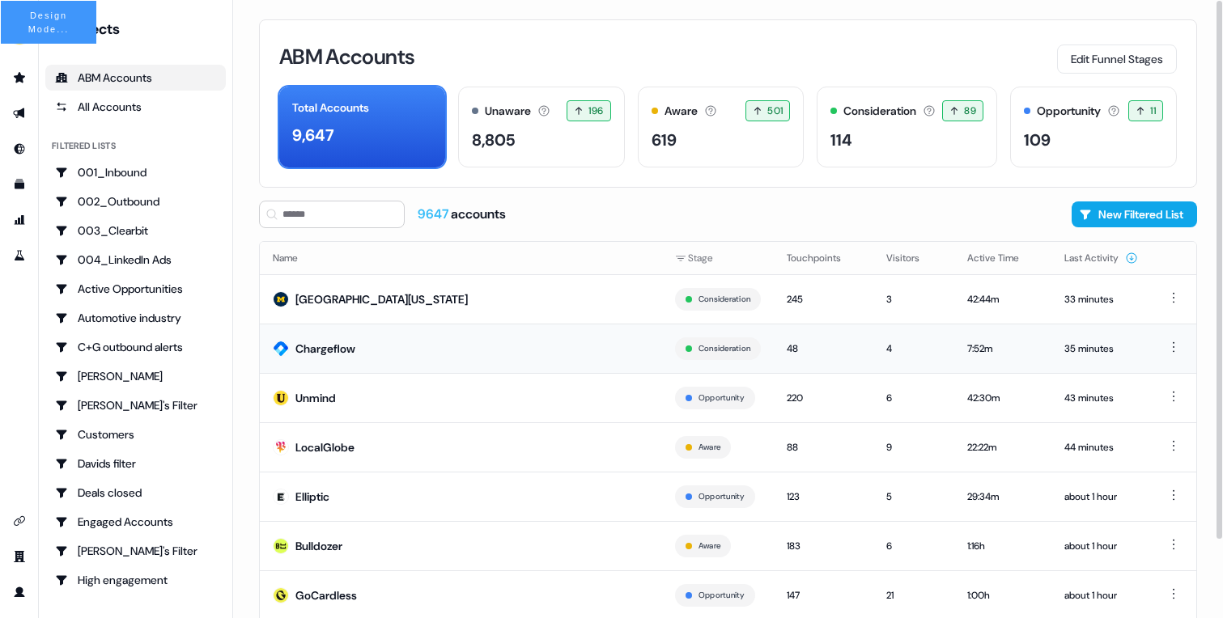
scroll to position [90, 0]
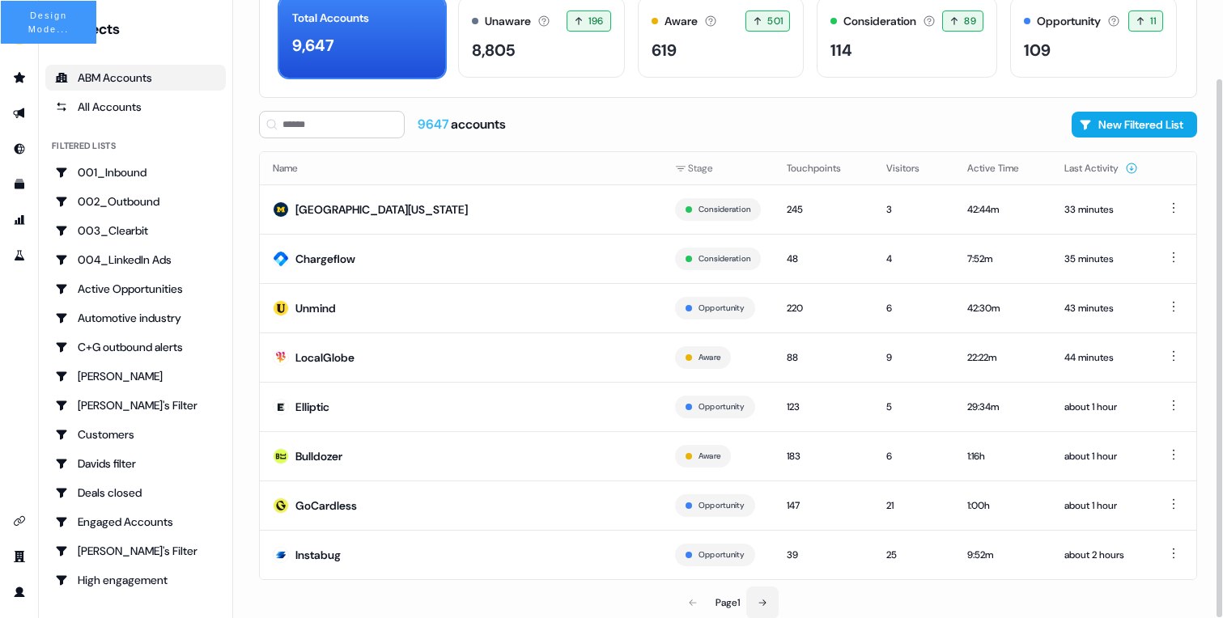
click at [770, 604] on button at bounding box center [762, 603] width 32 height 32
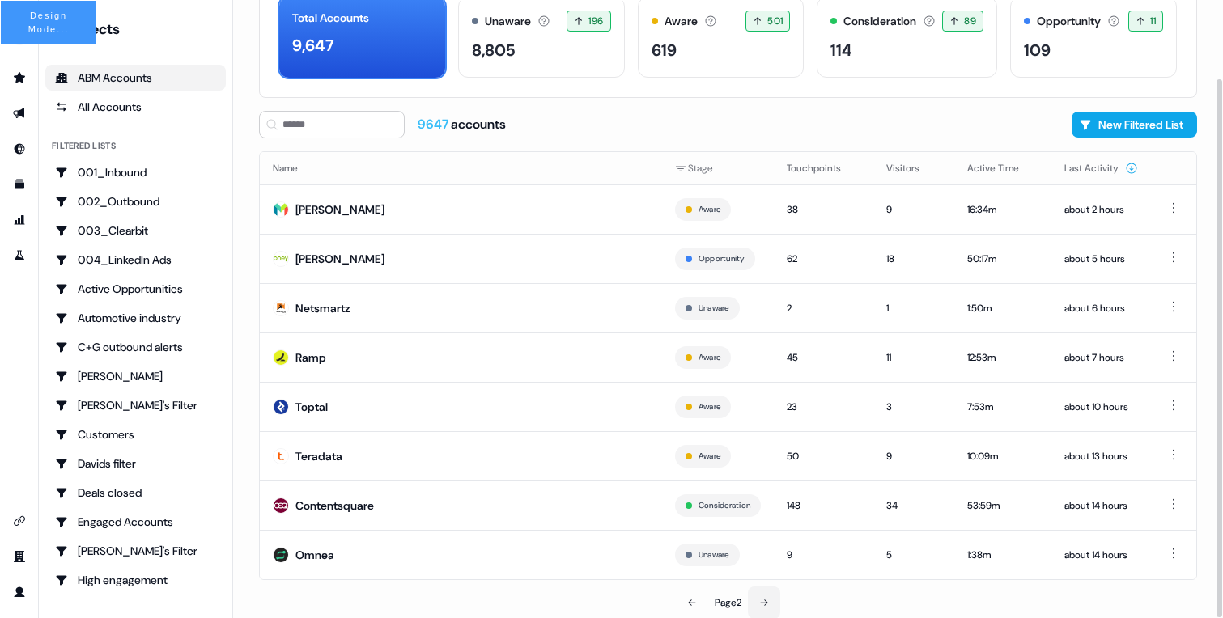
click at [769, 604] on icon at bounding box center [764, 603] width 10 height 10
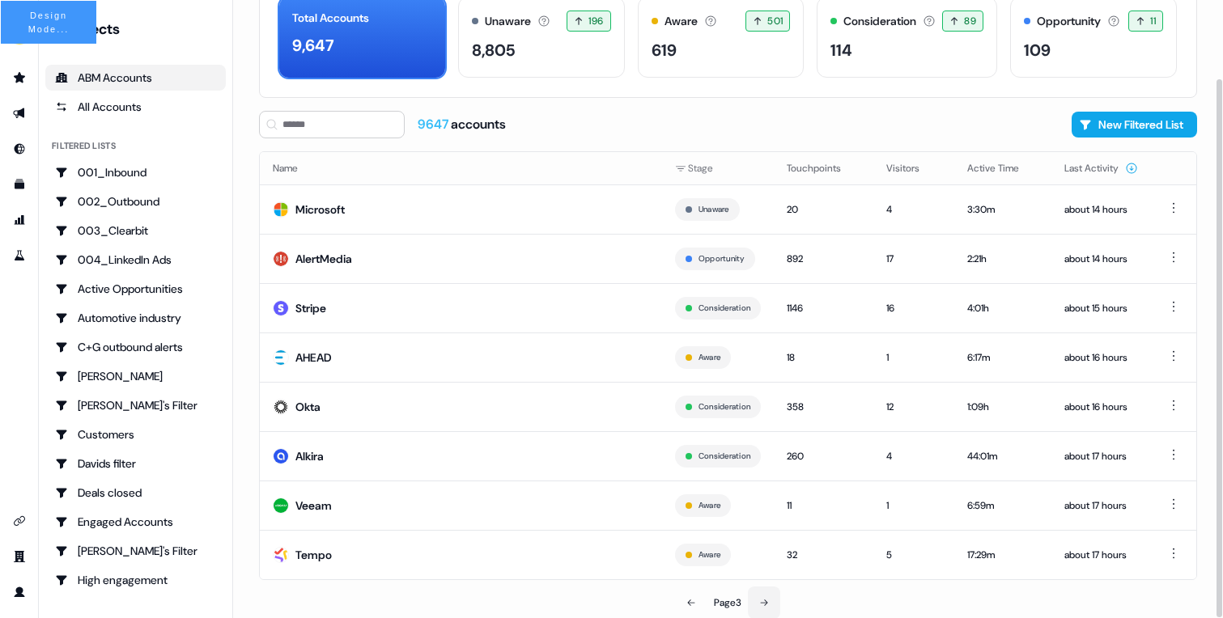
click at [769, 604] on icon at bounding box center [764, 603] width 10 height 10
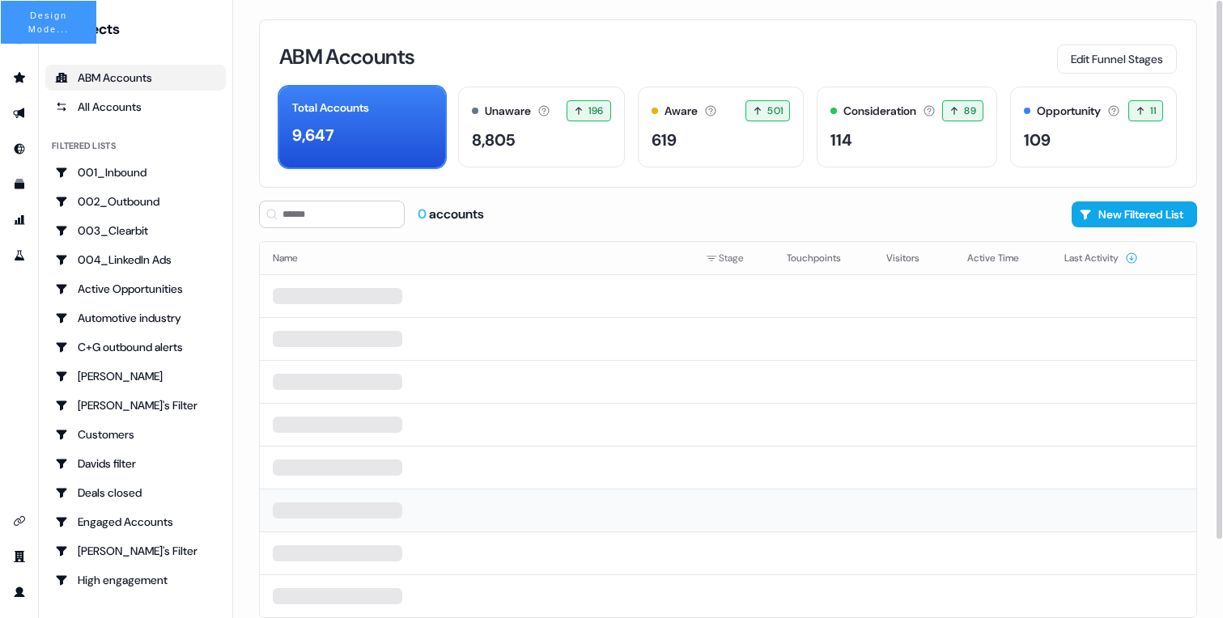
scroll to position [38, 0]
